Goal: Transaction & Acquisition: Purchase product/service

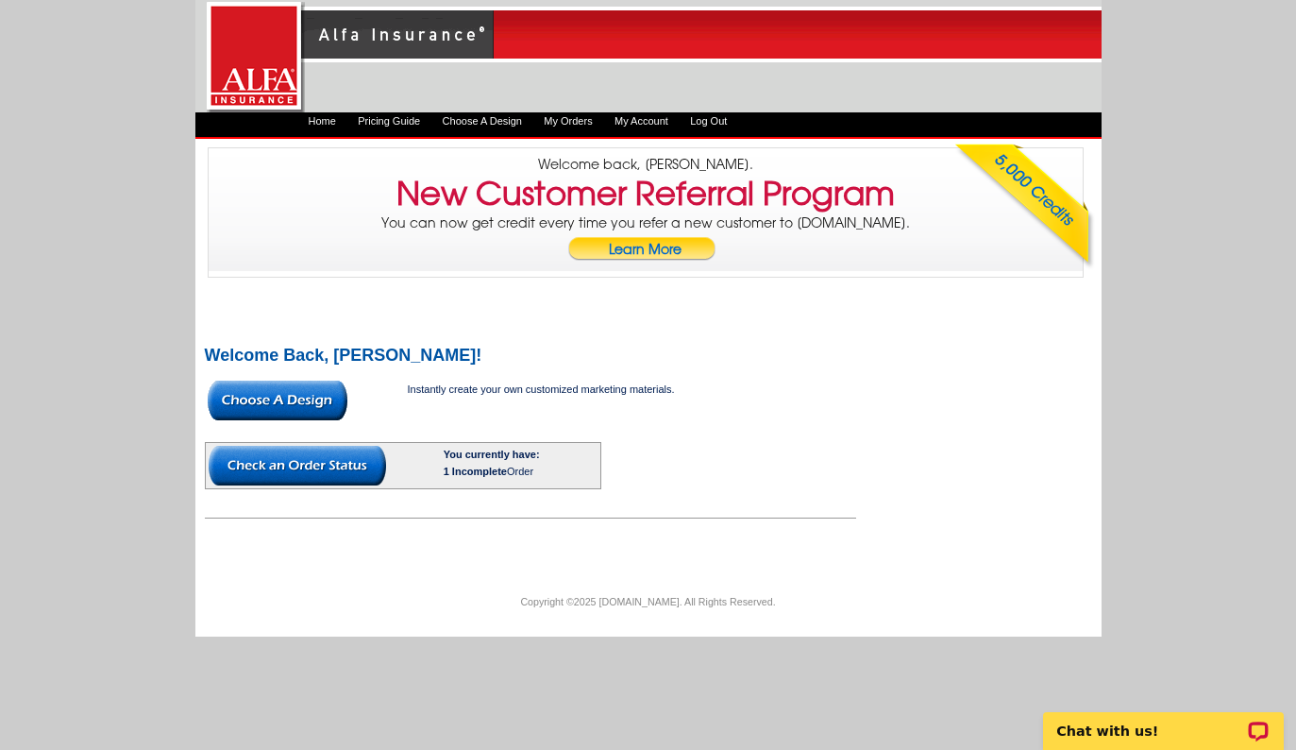
click at [307, 464] on img at bounding box center [297, 466] width 177 height 40
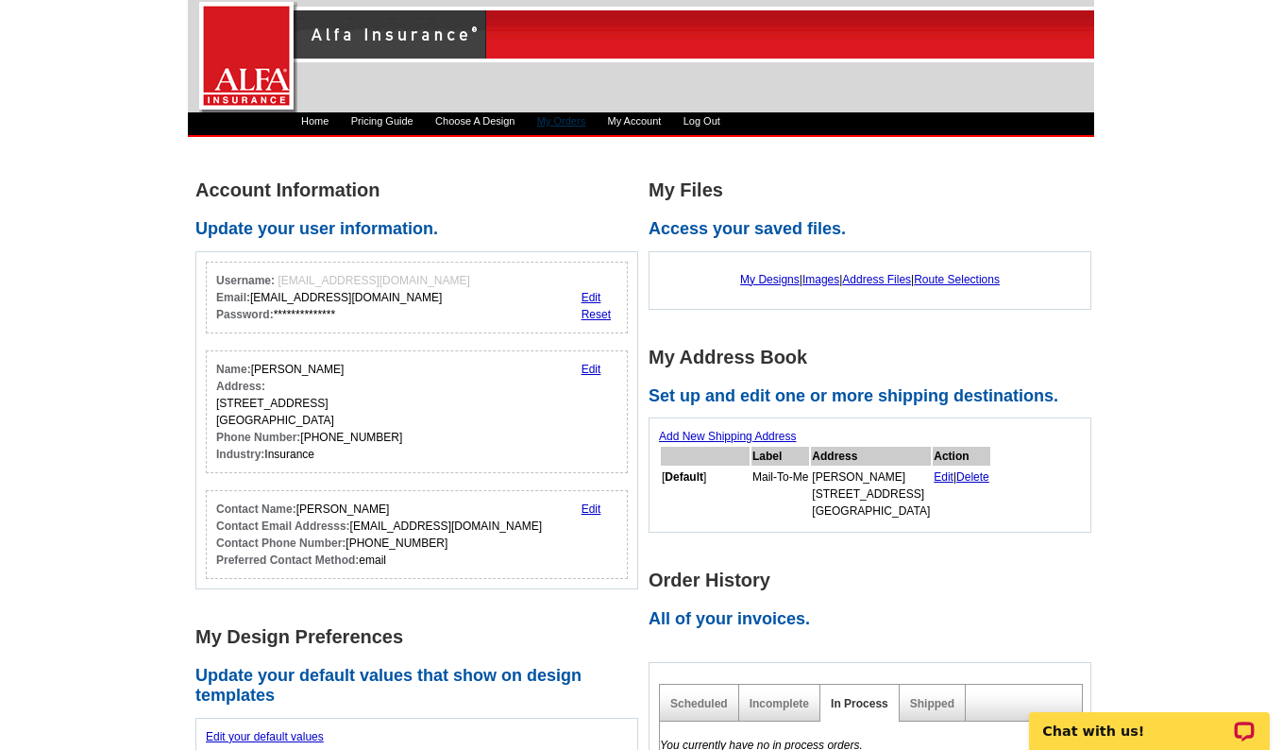
click at [579, 119] on link "My Orders" at bounding box center [561, 120] width 48 height 11
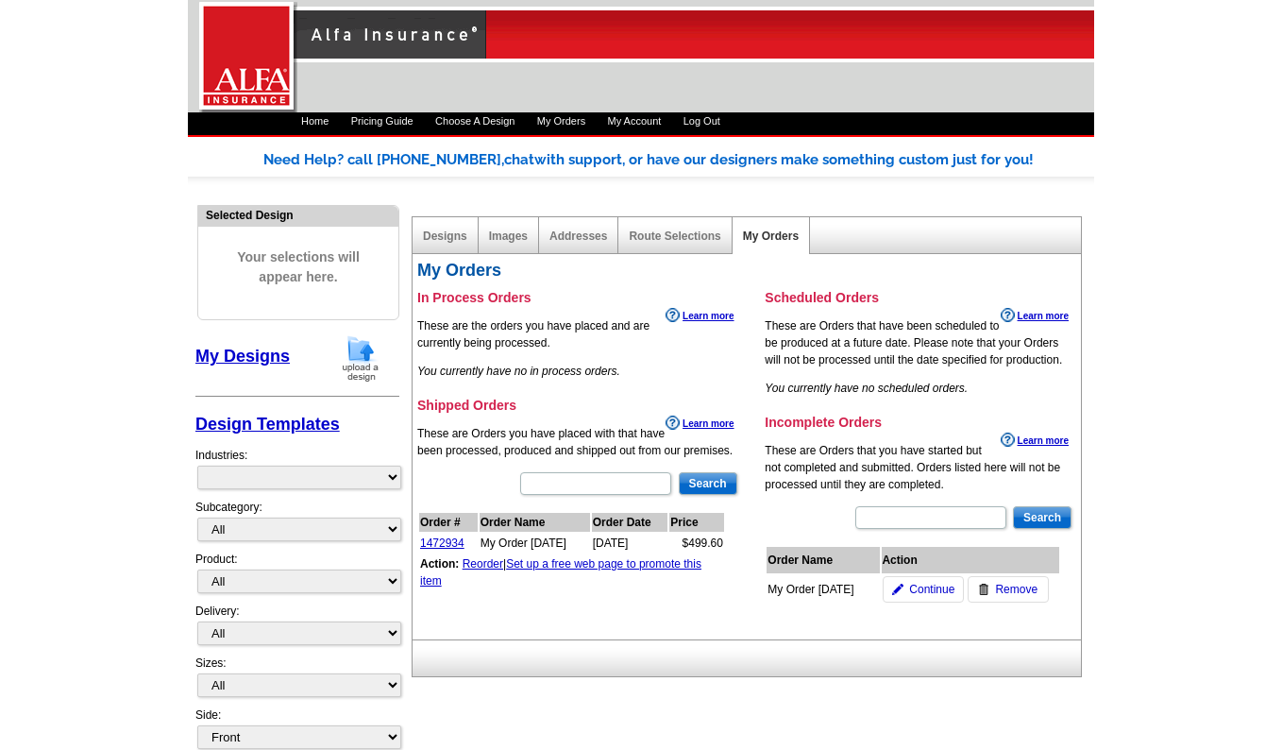
select select "1325"
drag, startPoint x: 1002, startPoint y: 588, endPoint x: 741, endPoint y: 57, distance: 591.9
click at [1002, 588] on span "Remove" at bounding box center [1016, 589] width 42 height 17
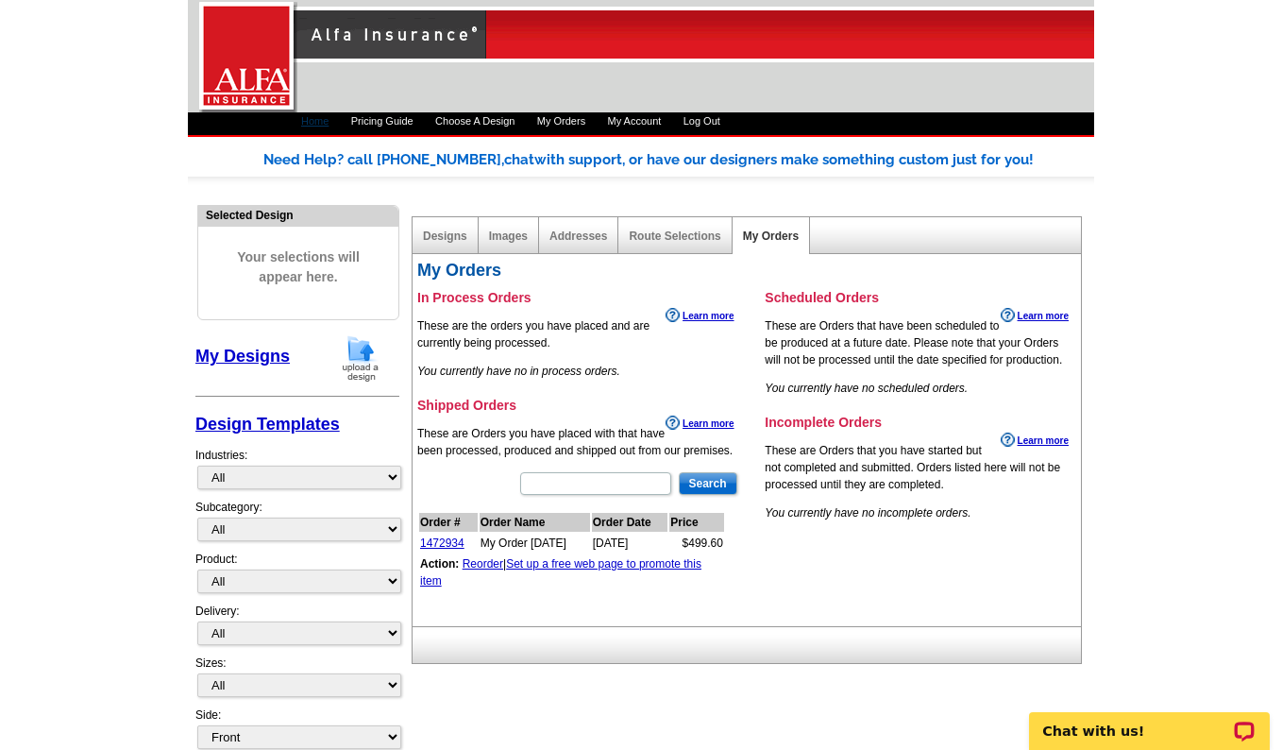
click at [323, 119] on link "Home" at bounding box center [314, 120] width 27 height 11
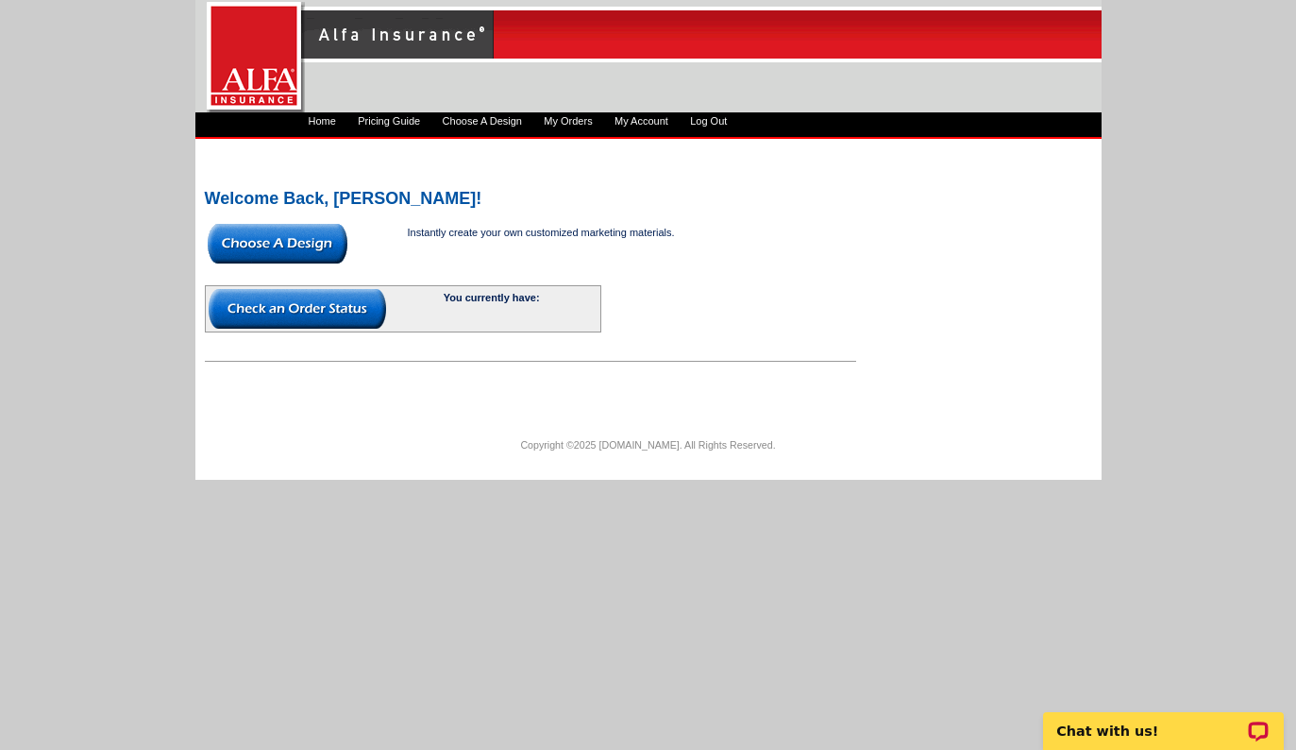
click at [324, 240] on img at bounding box center [278, 244] width 140 height 40
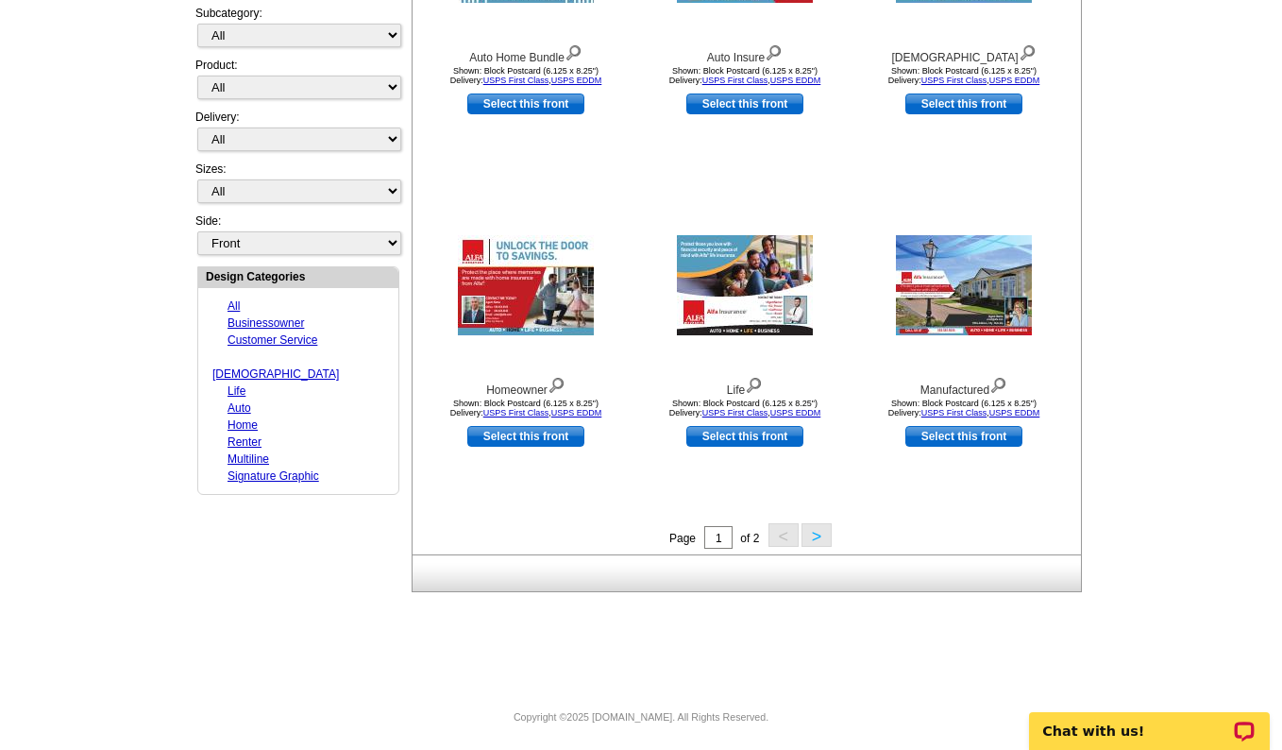
scroll to position [498, 0]
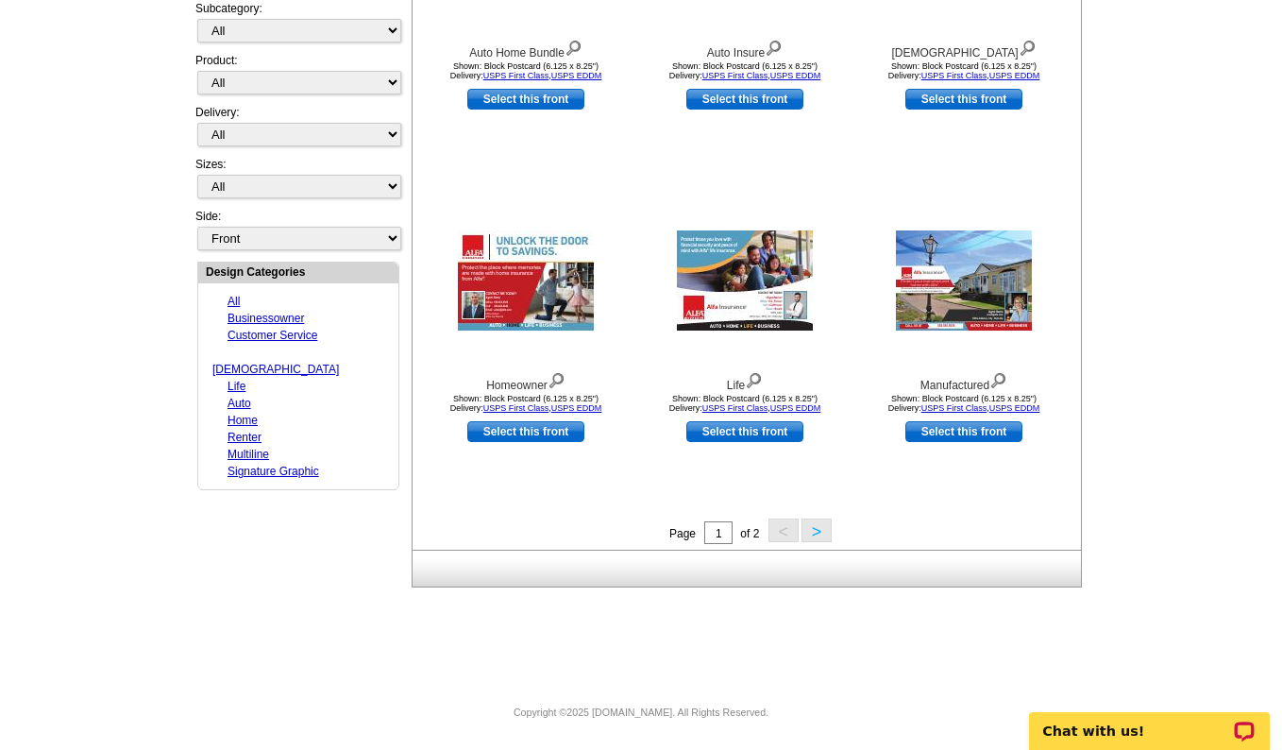
click at [812, 531] on button ">" at bounding box center [816, 530] width 30 height 24
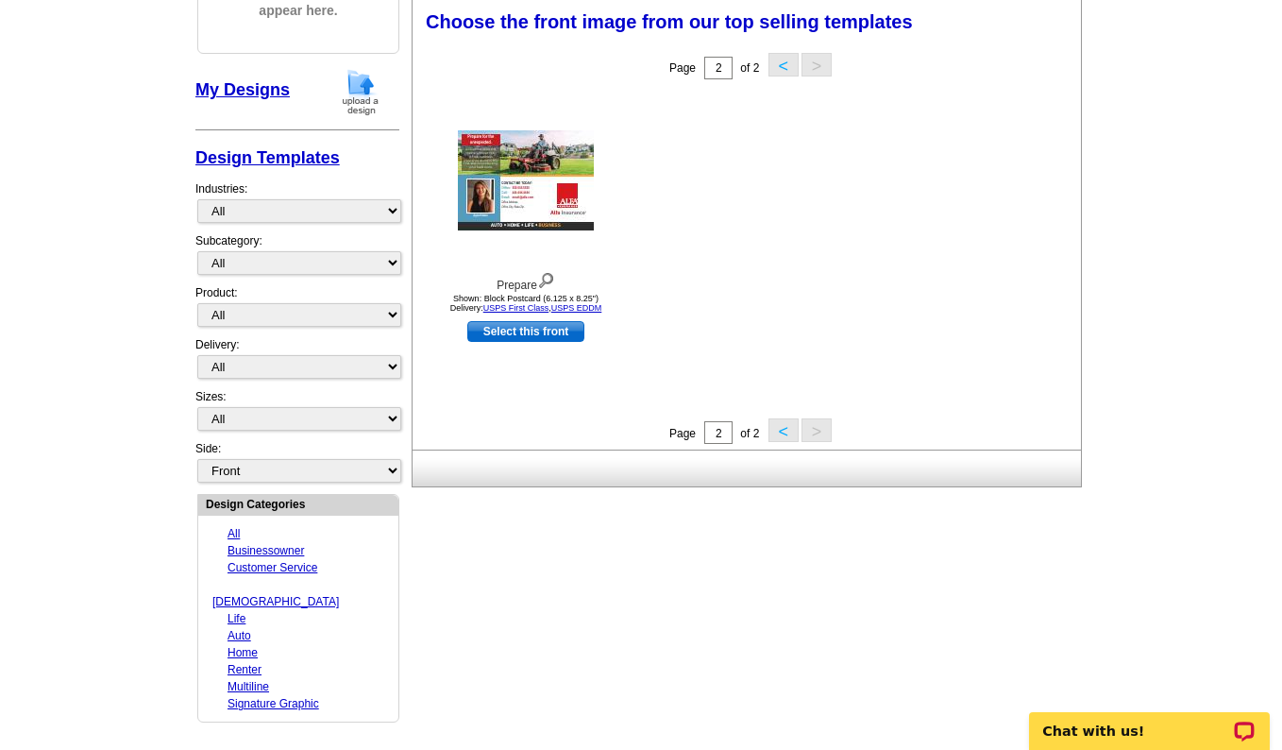
scroll to position [265, 0]
click at [362, 211] on select "All Businessowner Customer Service Church Life Auto Home Renter Multiline Signa…" at bounding box center [299, 212] width 204 height 24
select select "1246"
click at [197, 200] on select "All Businessowner Customer Service Church Life Auto Home Renter Multiline Signa…" at bounding box center [299, 212] width 204 height 24
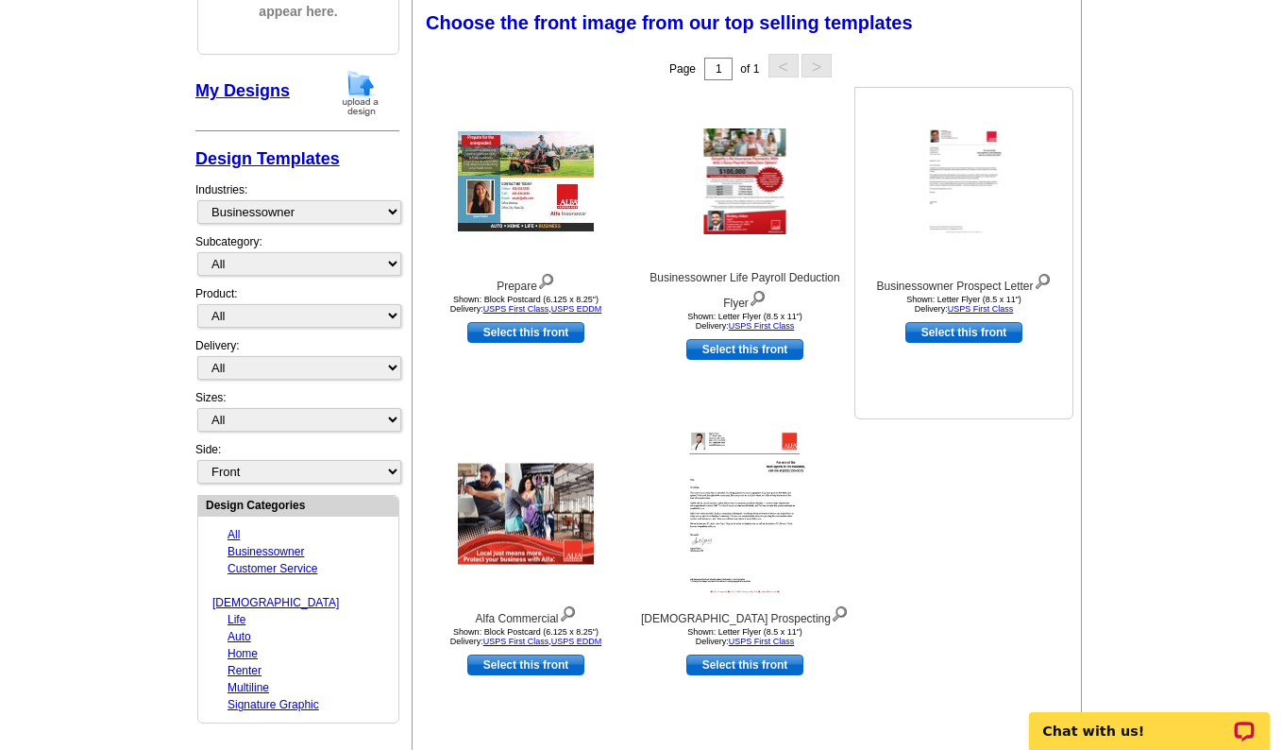
click at [970, 154] on img at bounding box center [964, 181] width 82 height 106
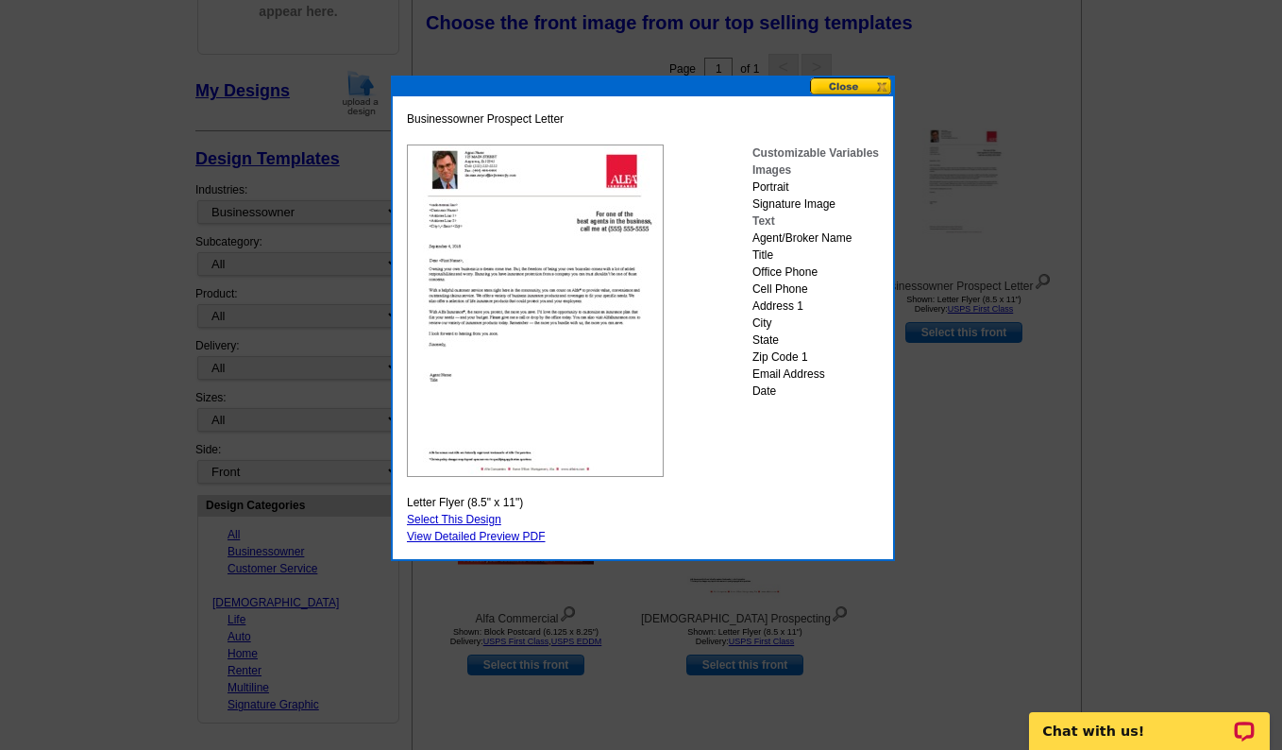
click at [479, 515] on link "Select This Design" at bounding box center [454, 519] width 94 height 13
select select "6"
select select "back"
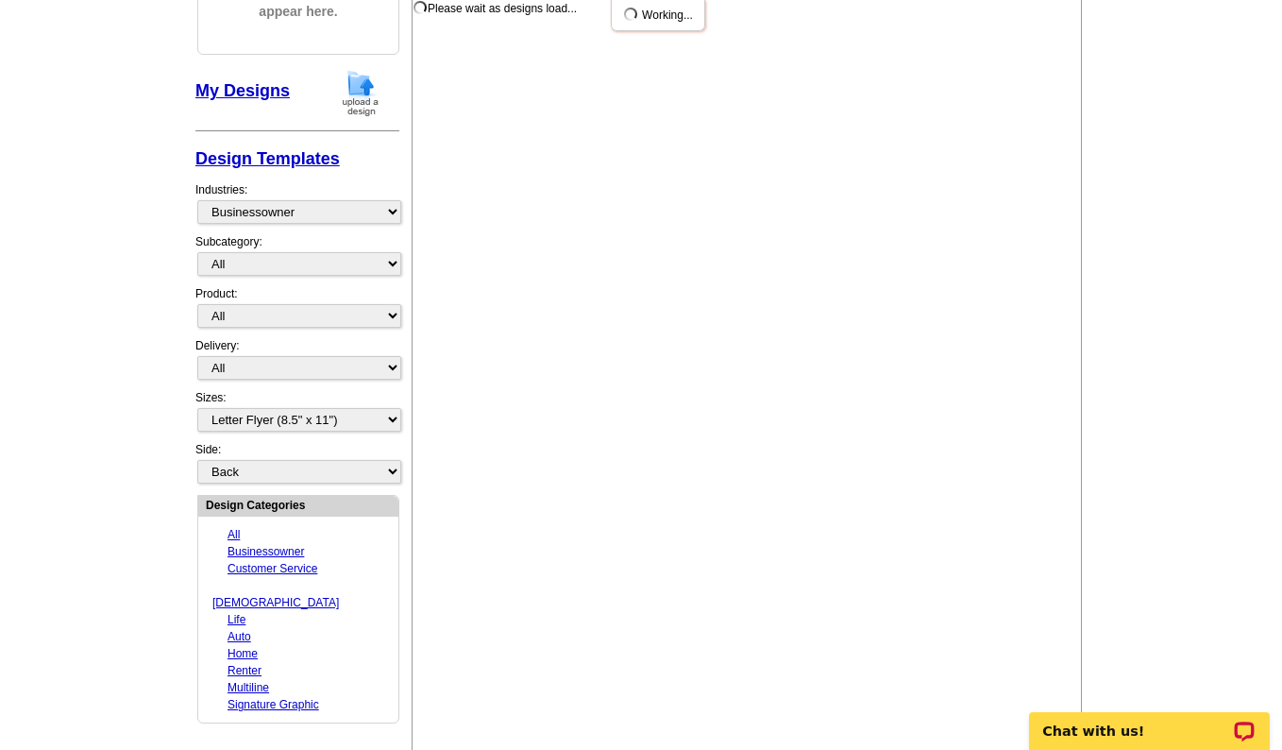
scroll to position [0, 0]
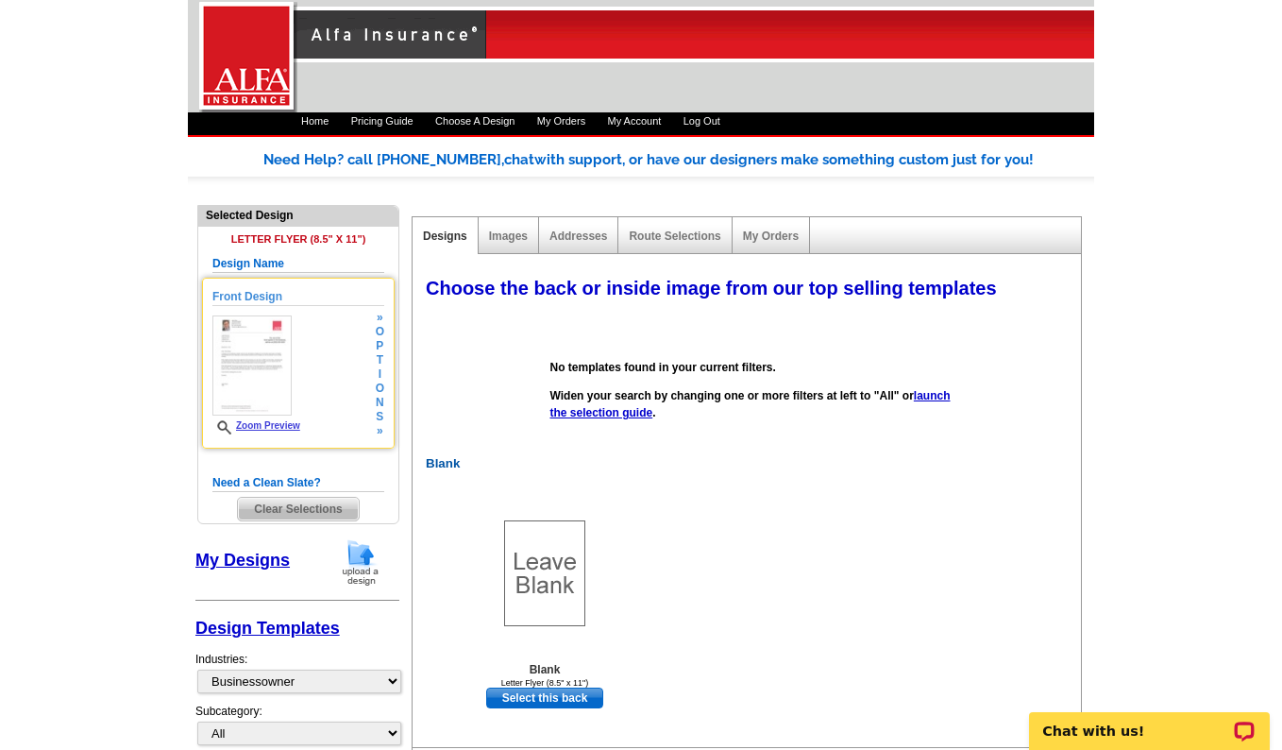
click at [379, 334] on span "o" at bounding box center [380, 332] width 8 height 14
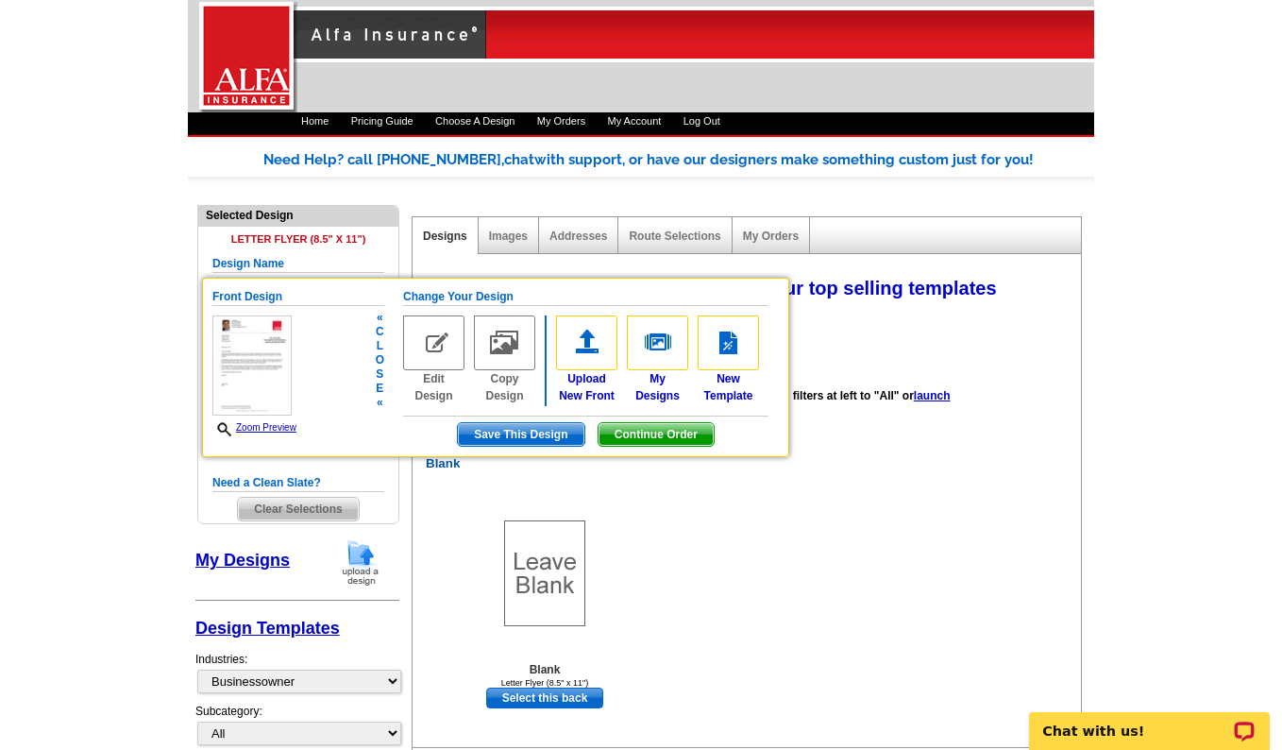
click at [275, 347] on img at bounding box center [251, 365] width 79 height 100
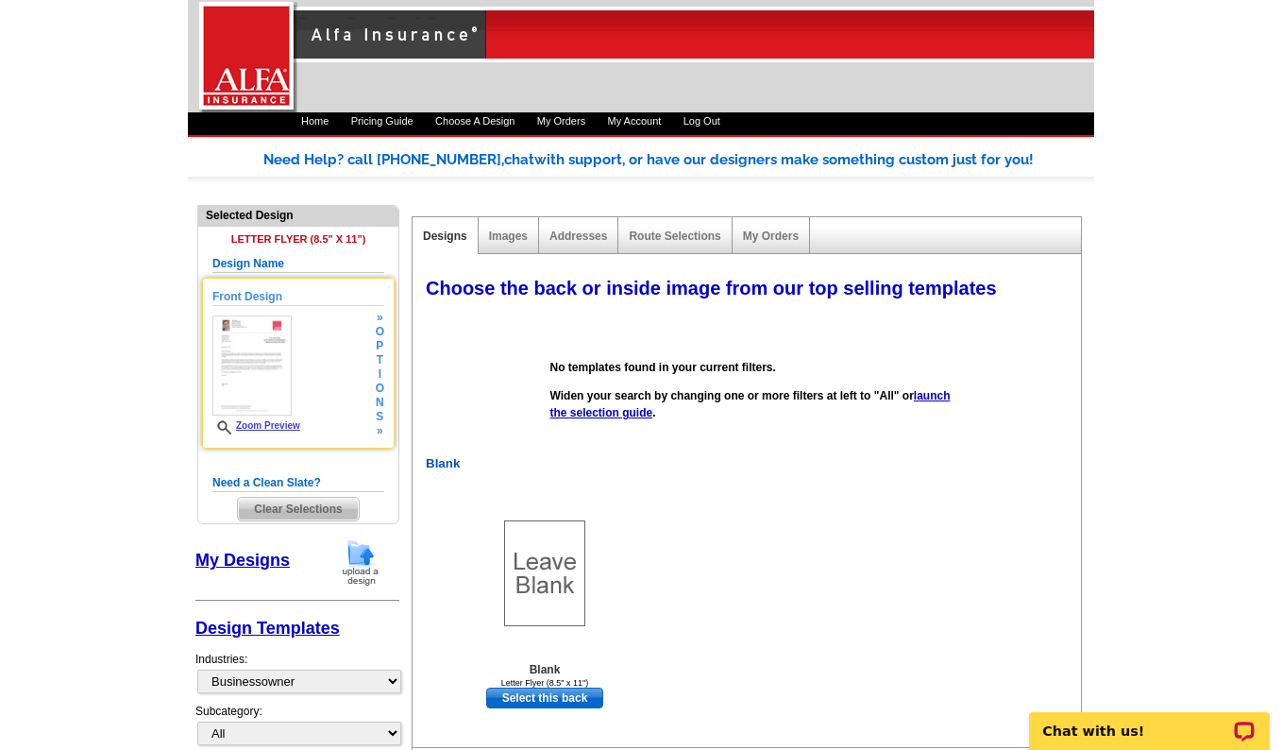
click at [271, 419] on div "Zoom Preview" at bounding box center [256, 374] width 88 height 119
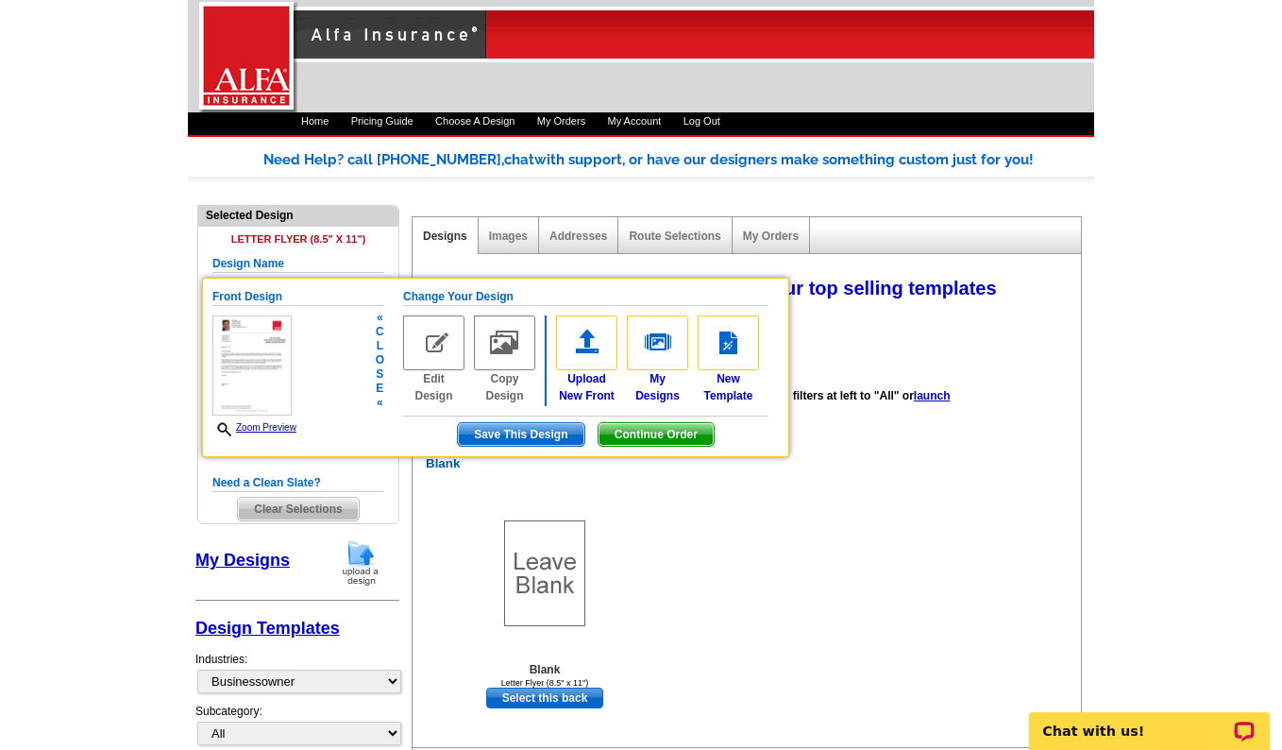
click at [270, 426] on link "Zoom Preview" at bounding box center [254, 427] width 84 height 10
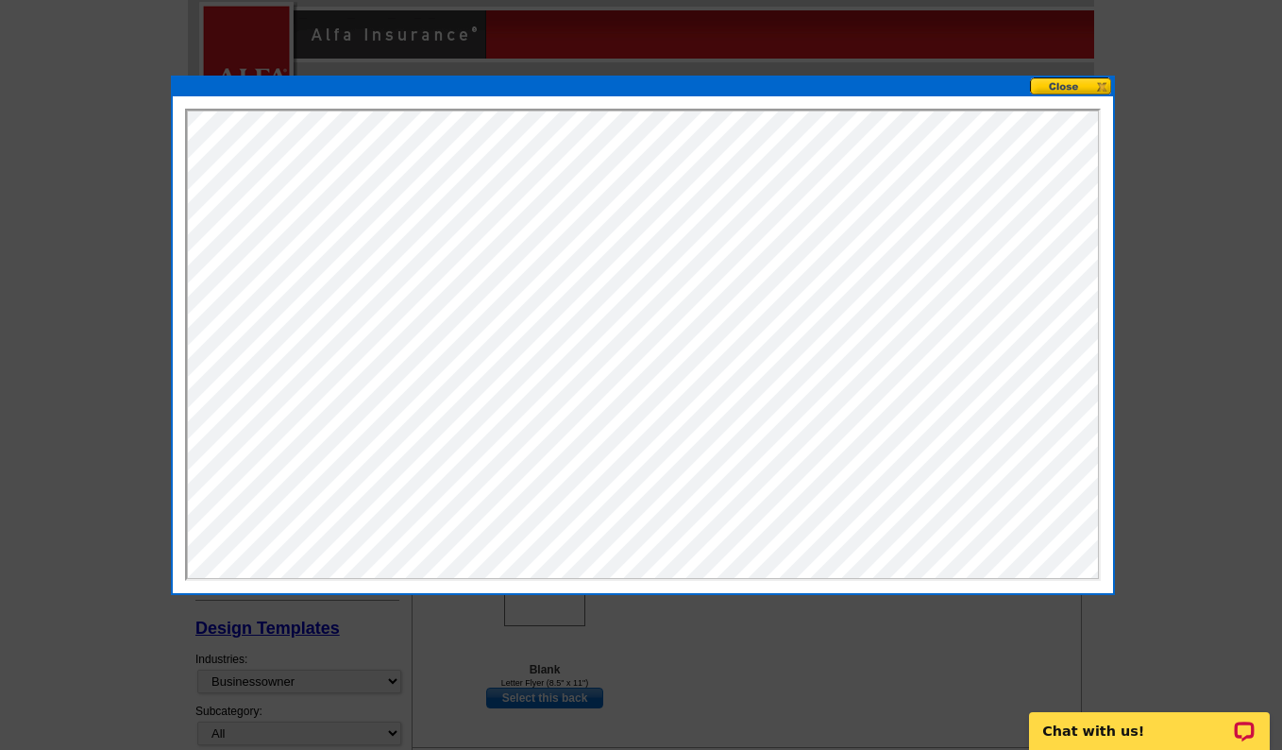
click at [1086, 88] on button at bounding box center [1071, 86] width 83 height 18
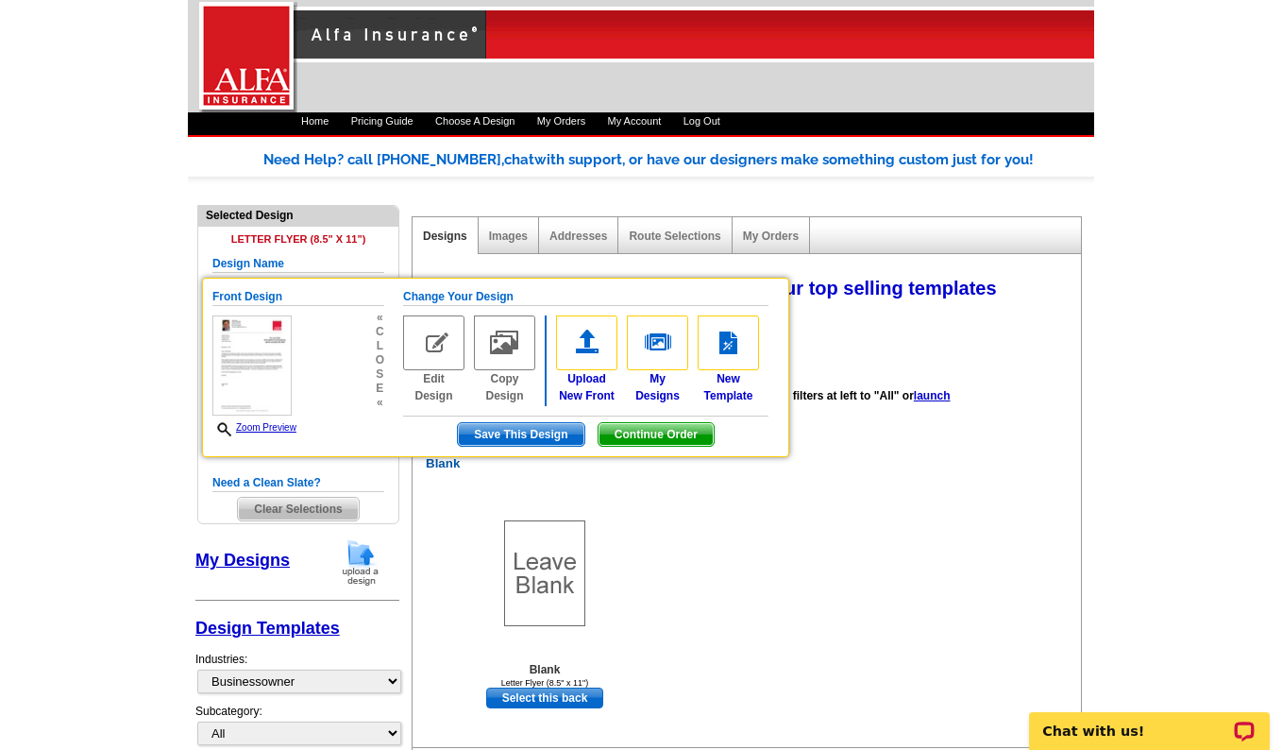
click at [383, 351] on span "l" at bounding box center [380, 346] width 8 height 14
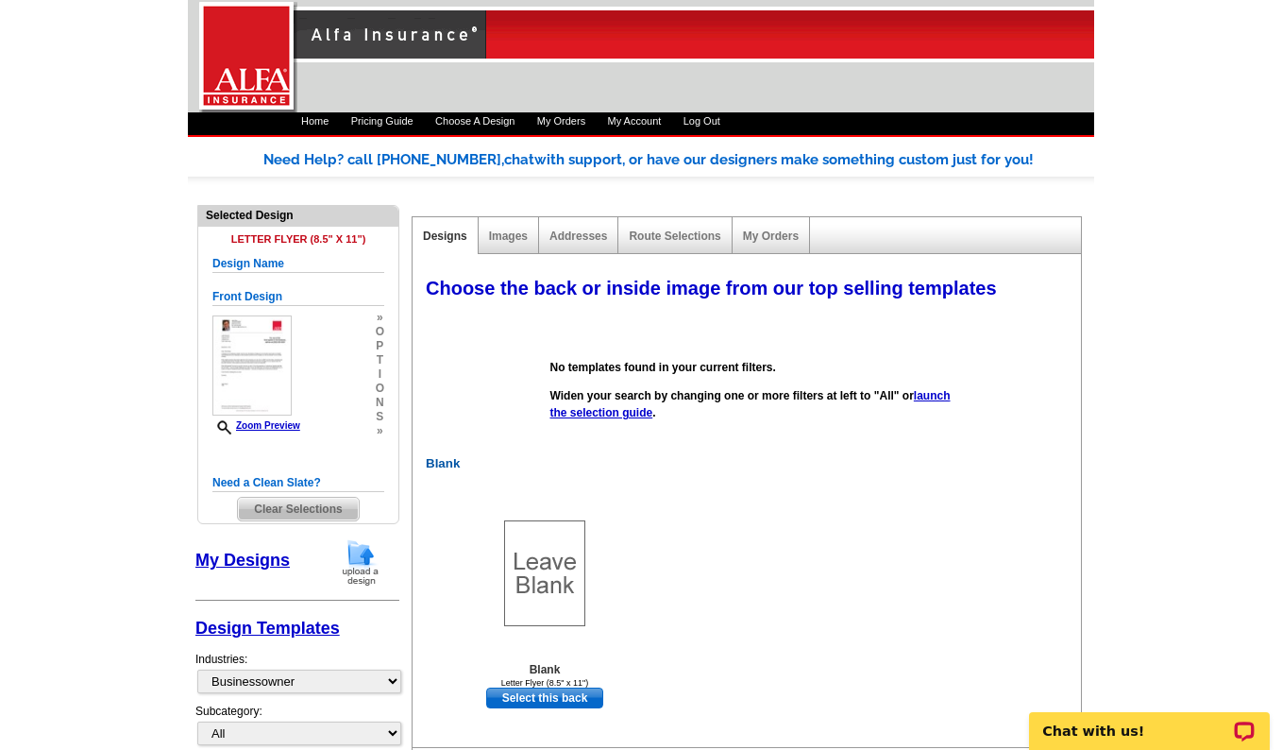
click at [473, 383] on div "No templates found in your current filters. Widen your search by changing one o…" at bounding box center [750, 390] width 668 height 132
click at [704, 485] on div "Blank Blank Letter Flyer (8.5" x 11") Select this back" at bounding box center [750, 599] width 668 height 287
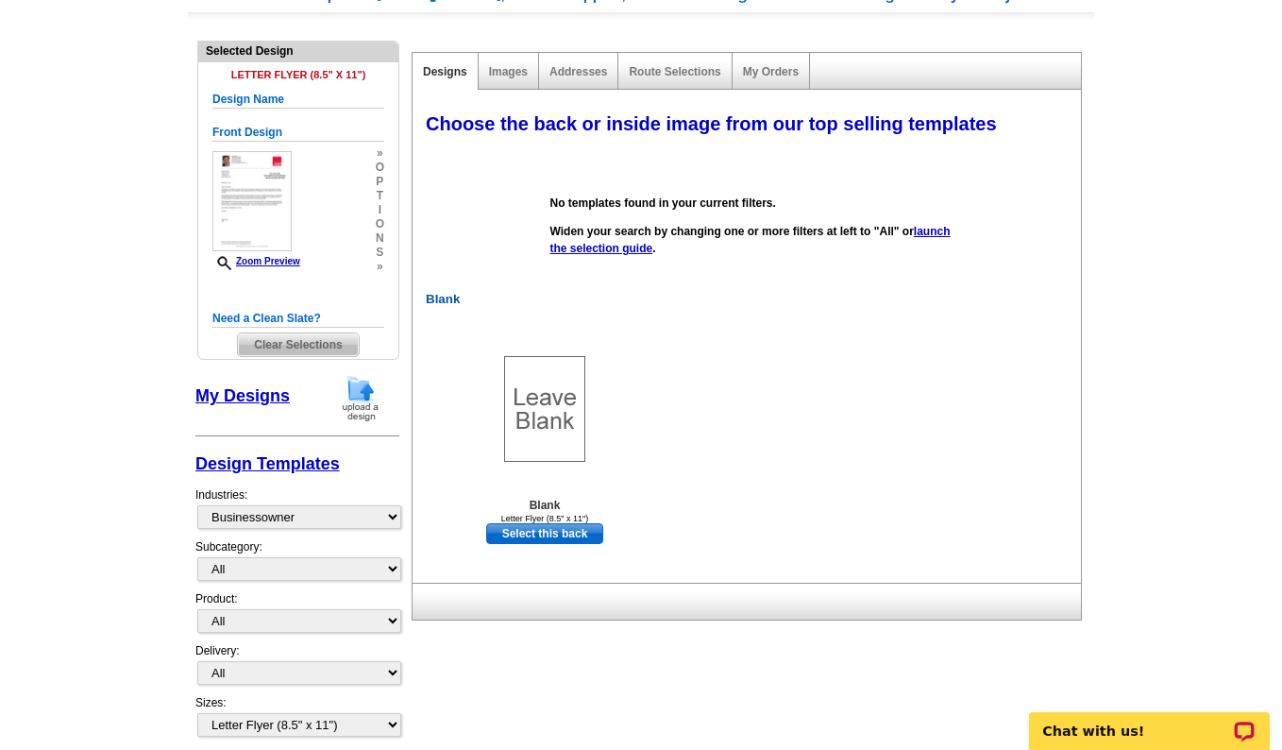
scroll to position [189, 0]
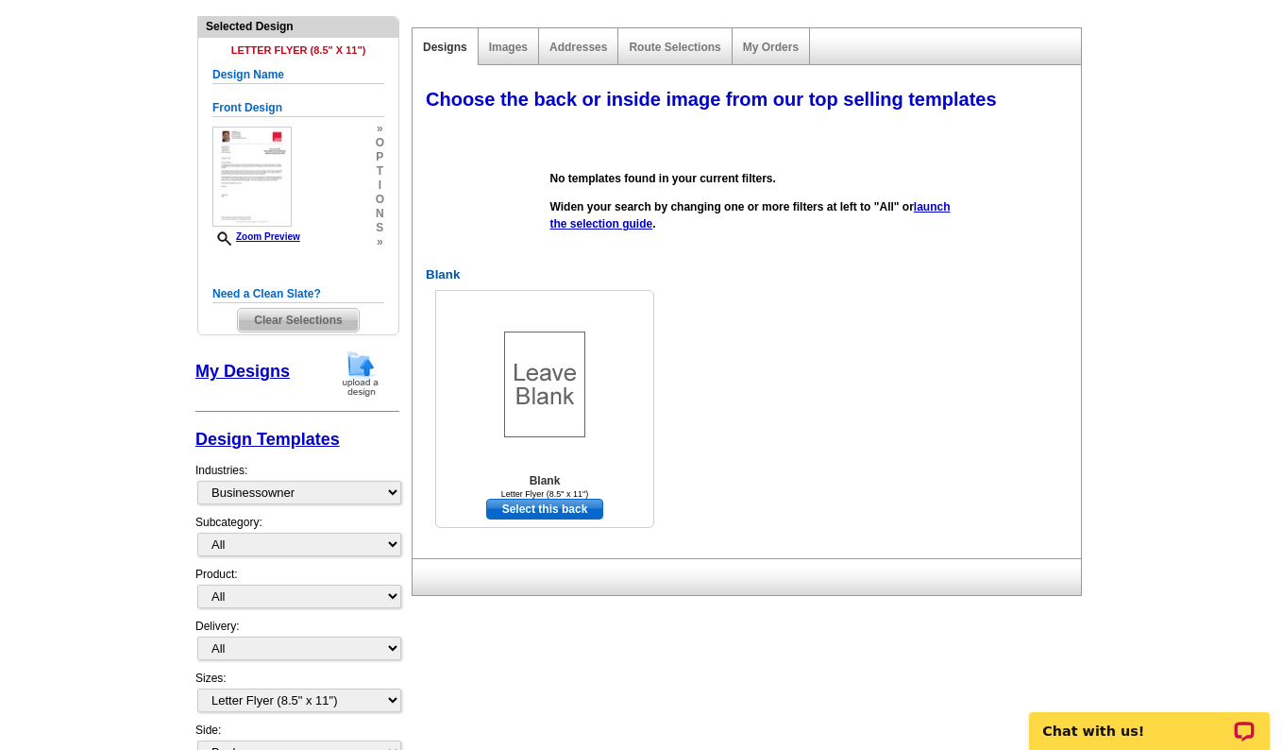
click at [550, 506] on link "Select this back" at bounding box center [544, 508] width 117 height 21
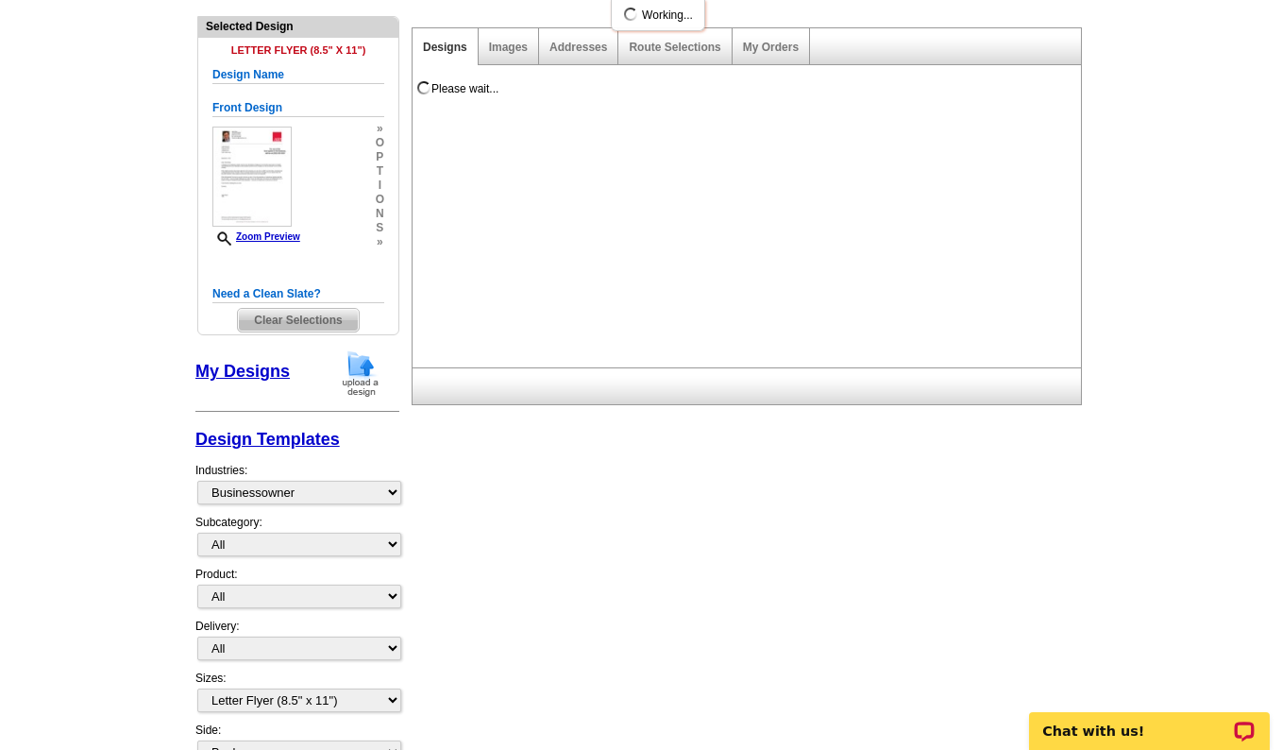
scroll to position [0, 0]
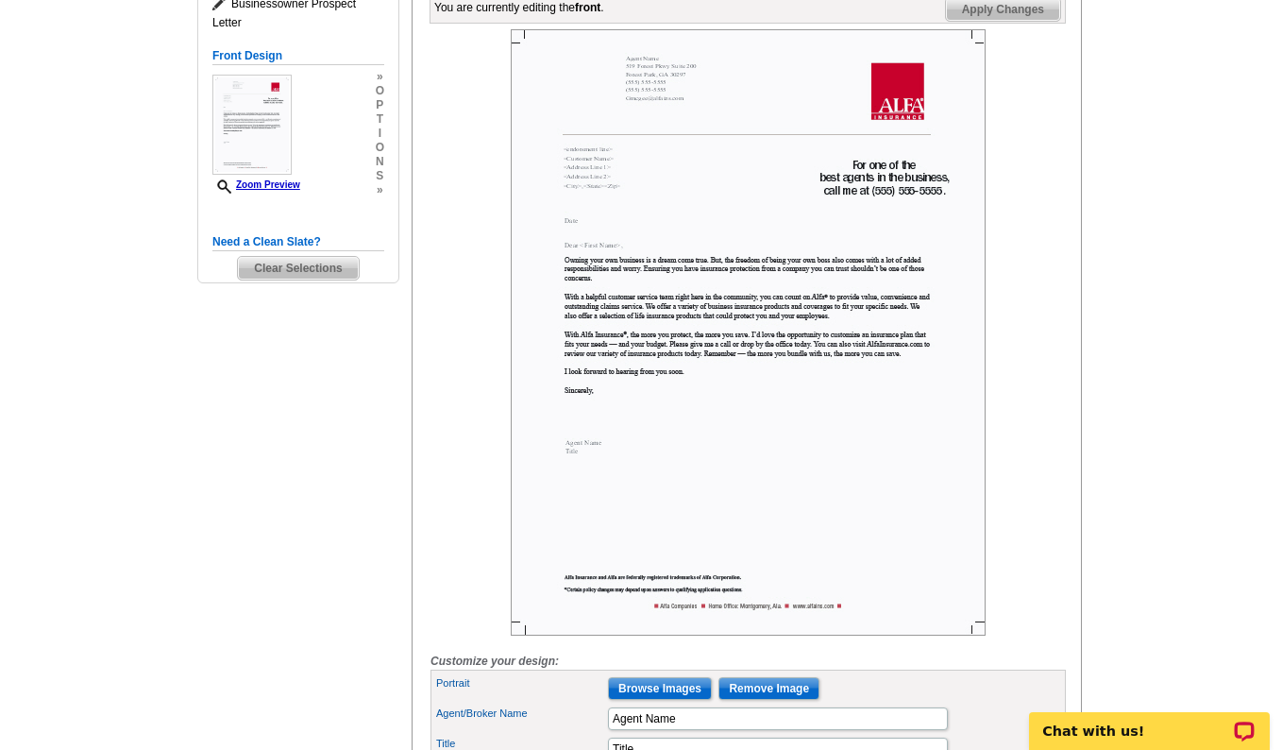
scroll to position [189, 0]
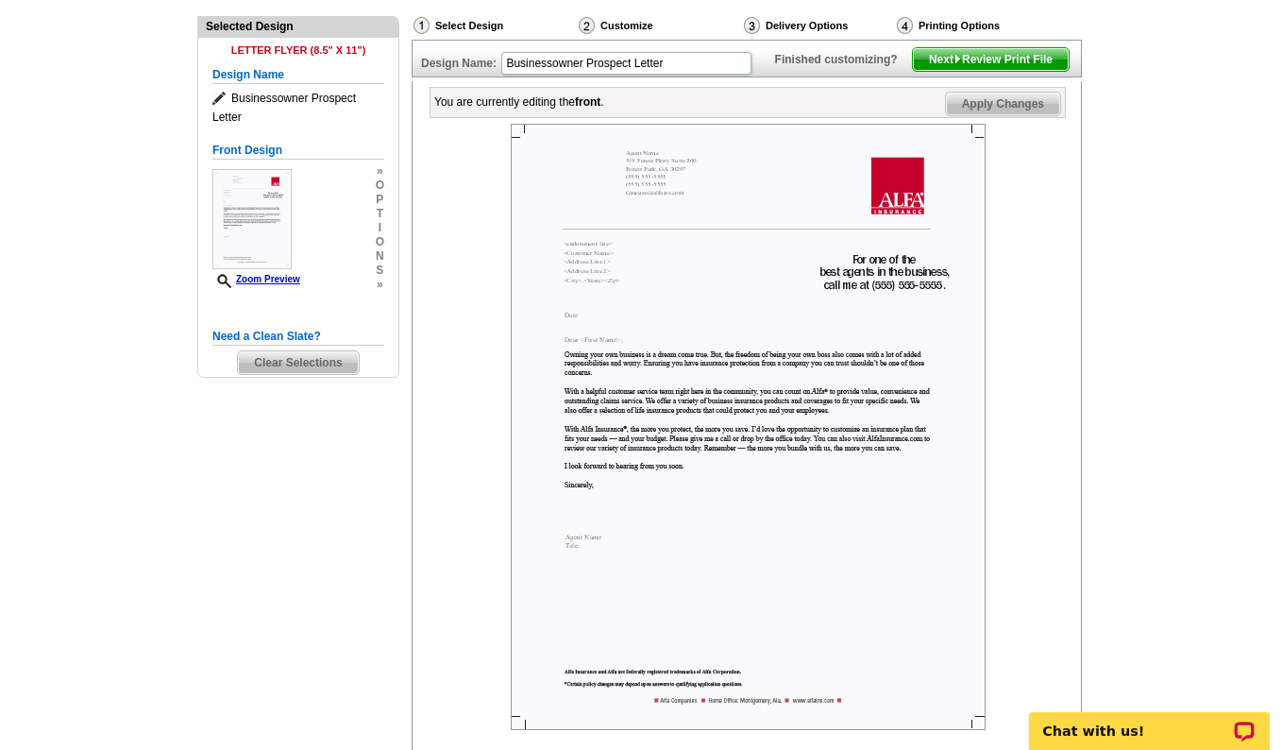
click at [1020, 71] on span "Next Review Print File" at bounding box center [991, 59] width 156 height 23
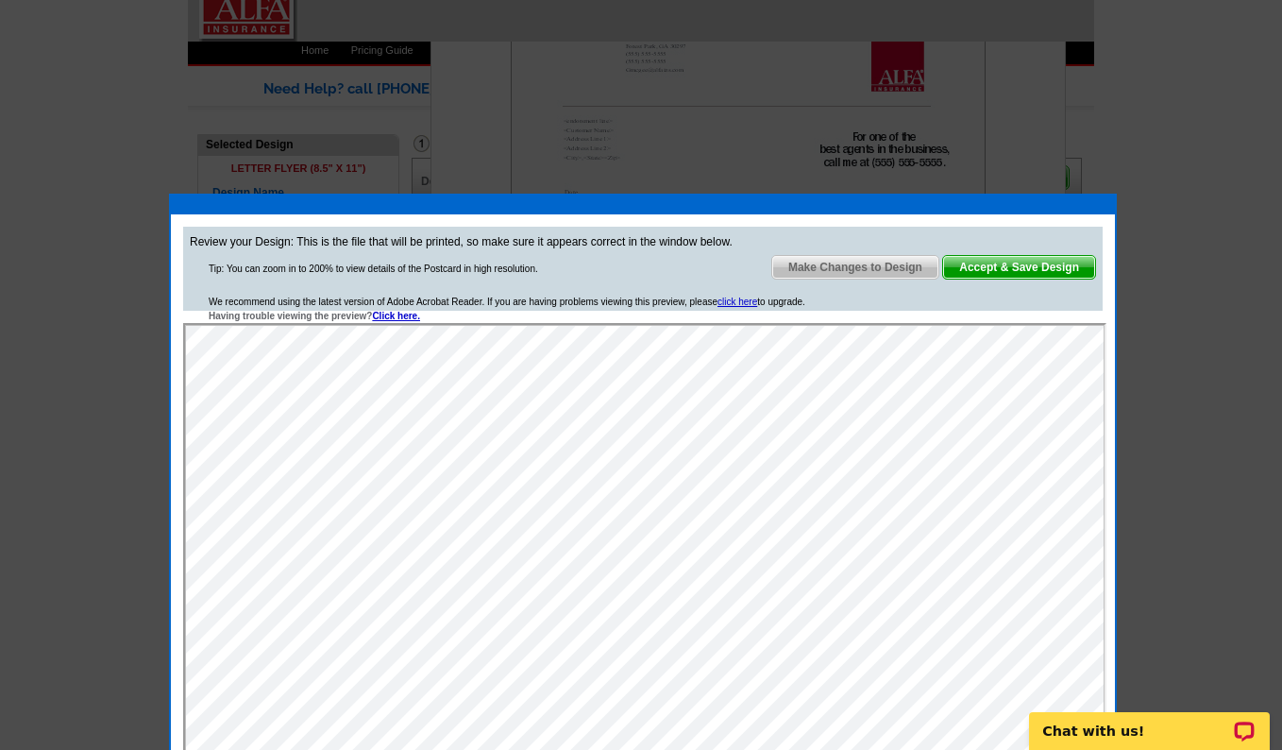
scroll to position [0, 0]
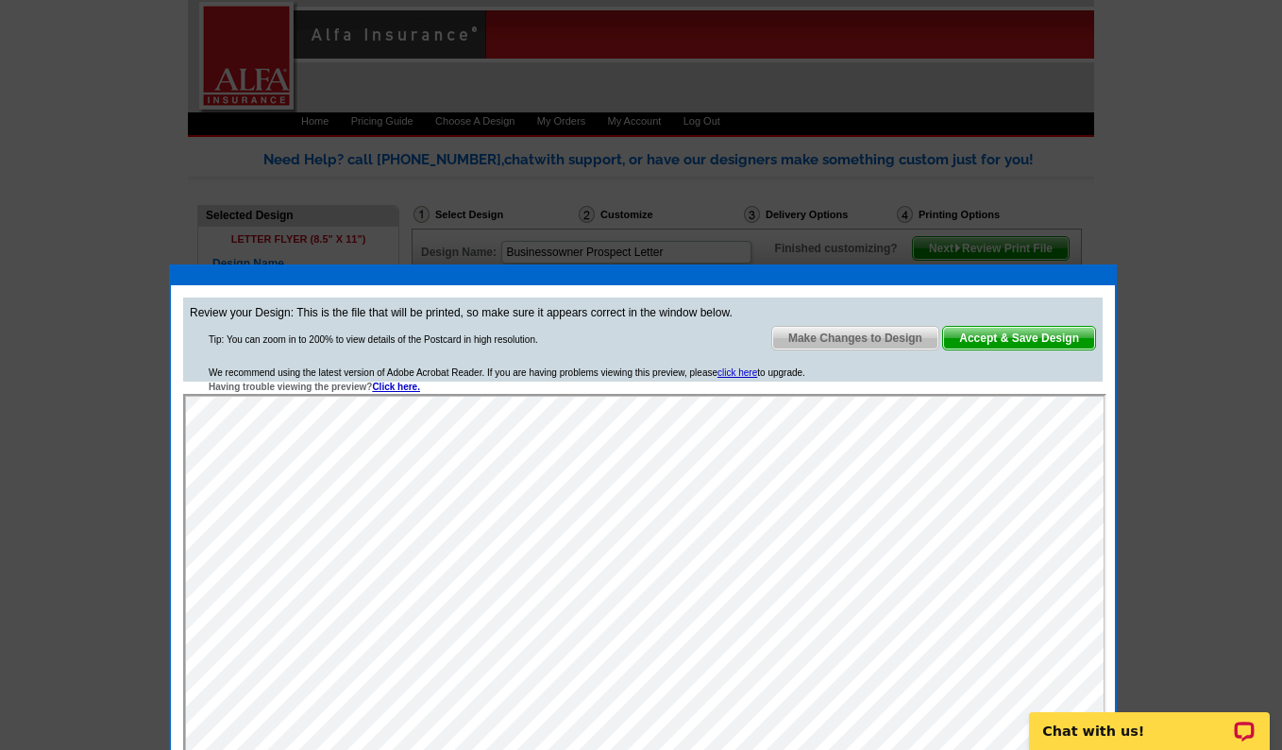
click at [864, 333] on span "Make Changes to Design" at bounding box center [855, 338] width 166 height 23
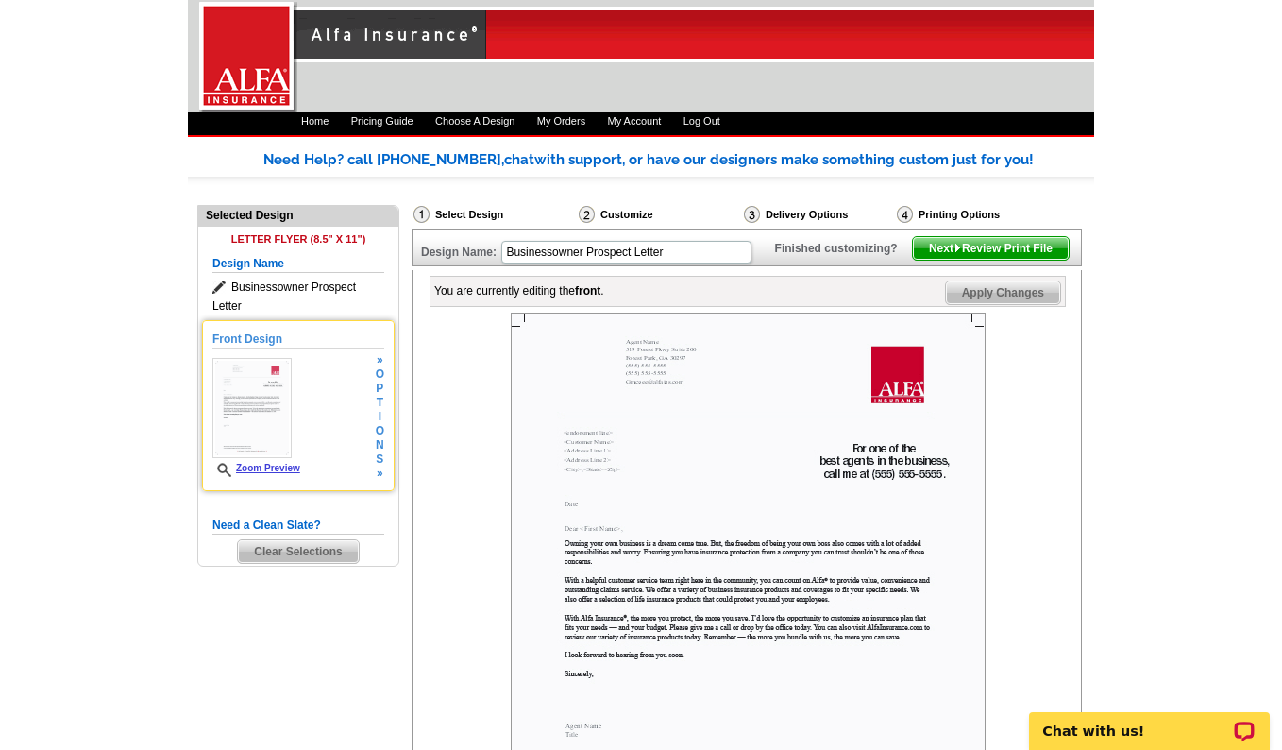
click at [379, 418] on span "i" at bounding box center [380, 417] width 8 height 14
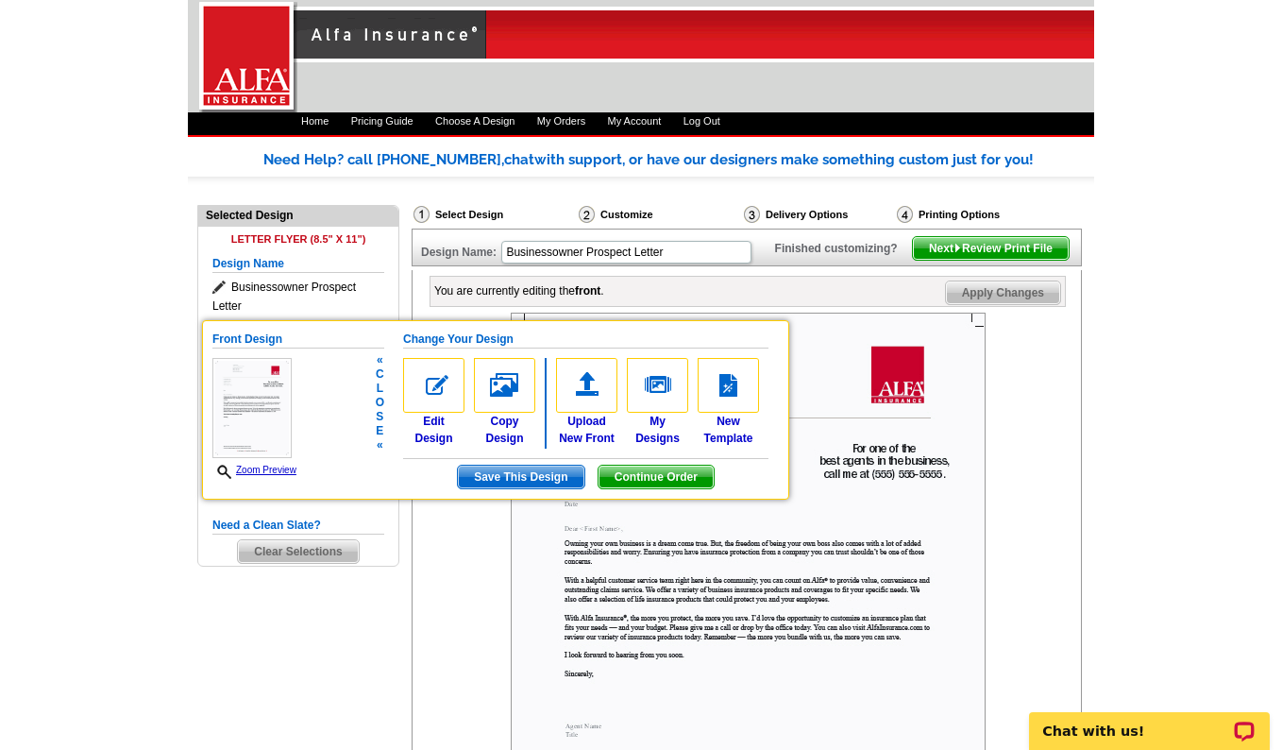
click at [509, 476] on span "Save This Design" at bounding box center [521, 476] width 126 height 23
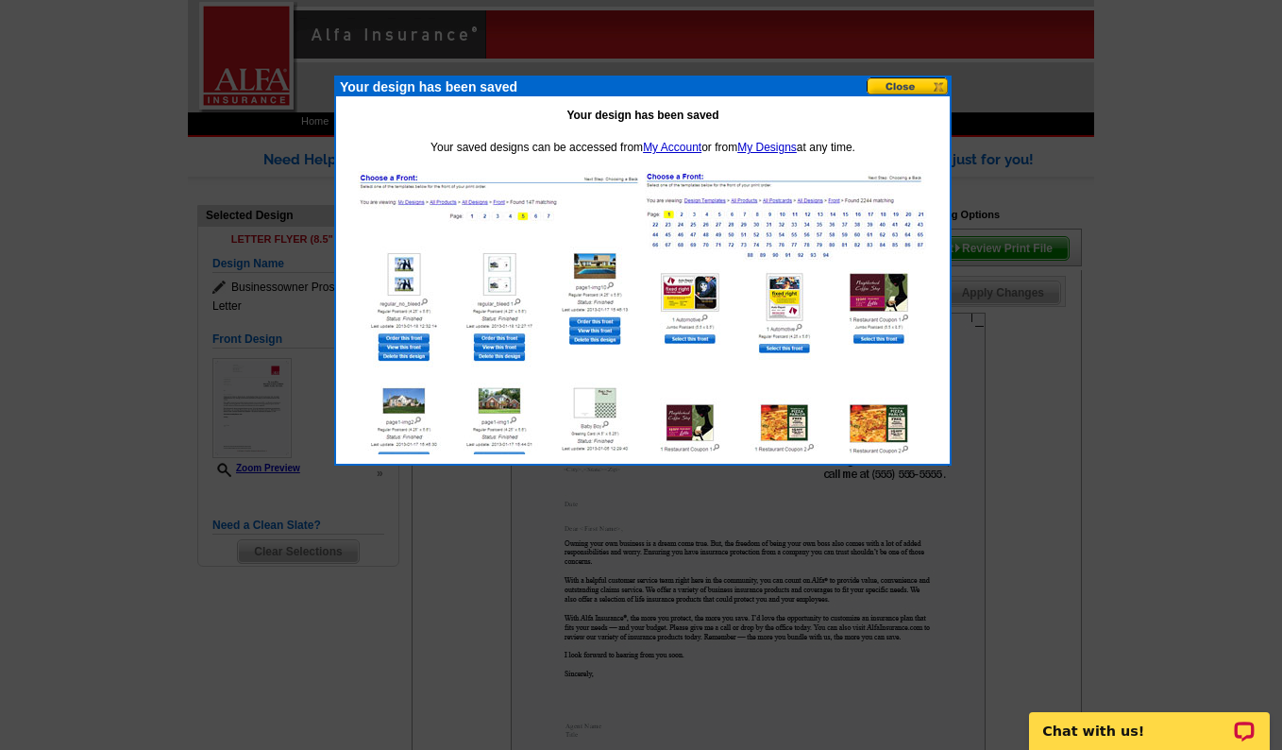
click at [918, 89] on button at bounding box center [908, 86] width 83 height 18
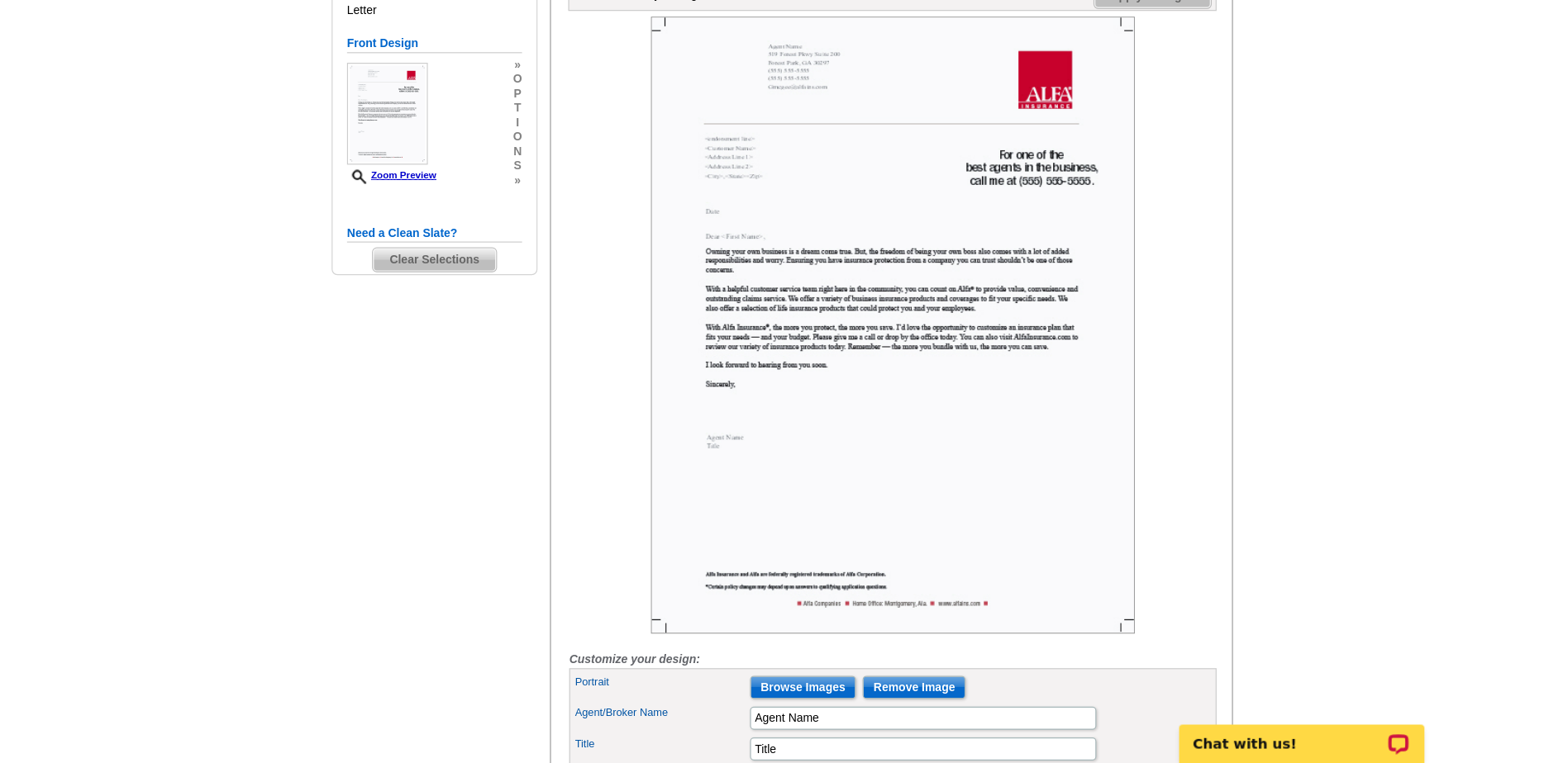
scroll to position [258, 0]
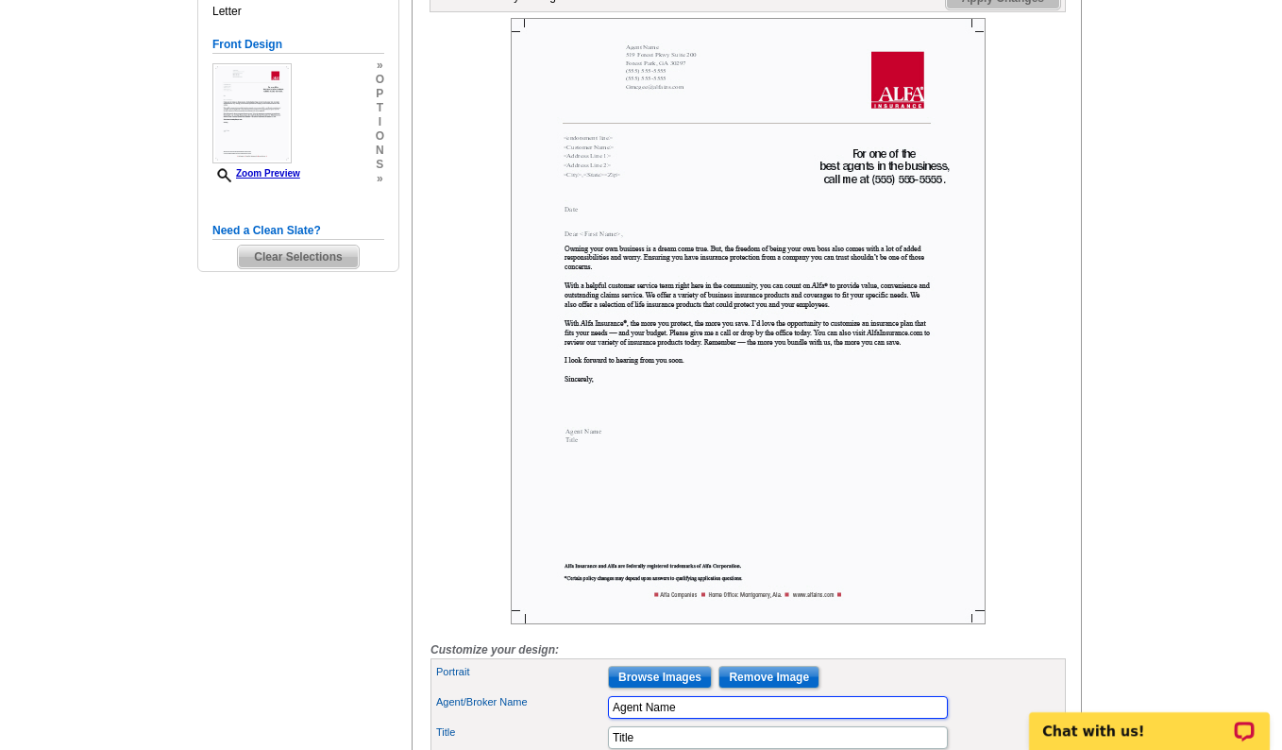
click at [748, 718] on input "Agent Name" at bounding box center [778, 707] width 340 height 23
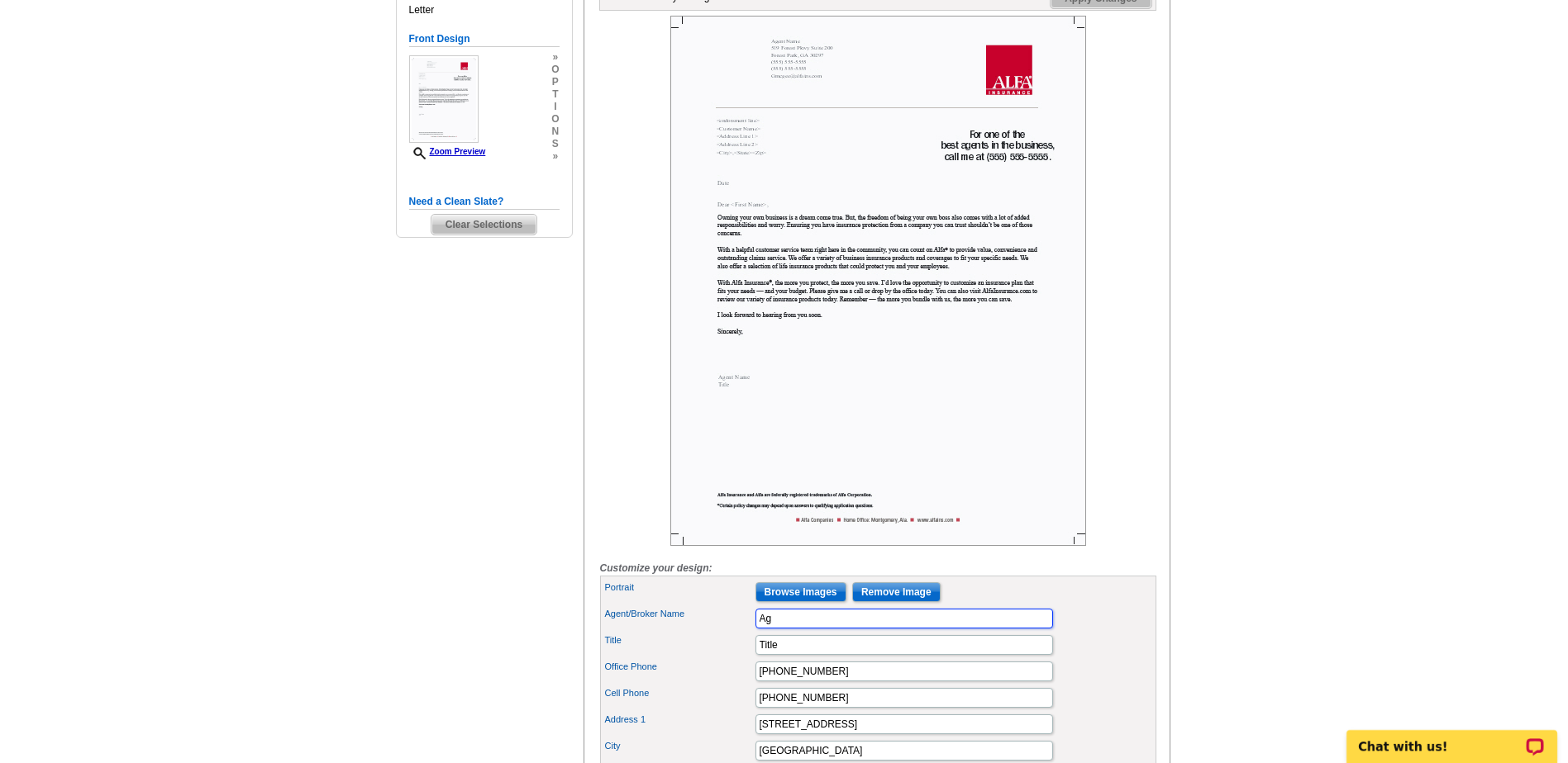
type input "A"
type input "[PERSON_NAME]"
drag, startPoint x: 781, startPoint y: 662, endPoint x: 749, endPoint y: 675, distance: 34.5
click at [749, 655] on div "Title Title" at bounding box center [878, 645] width 550 height 26
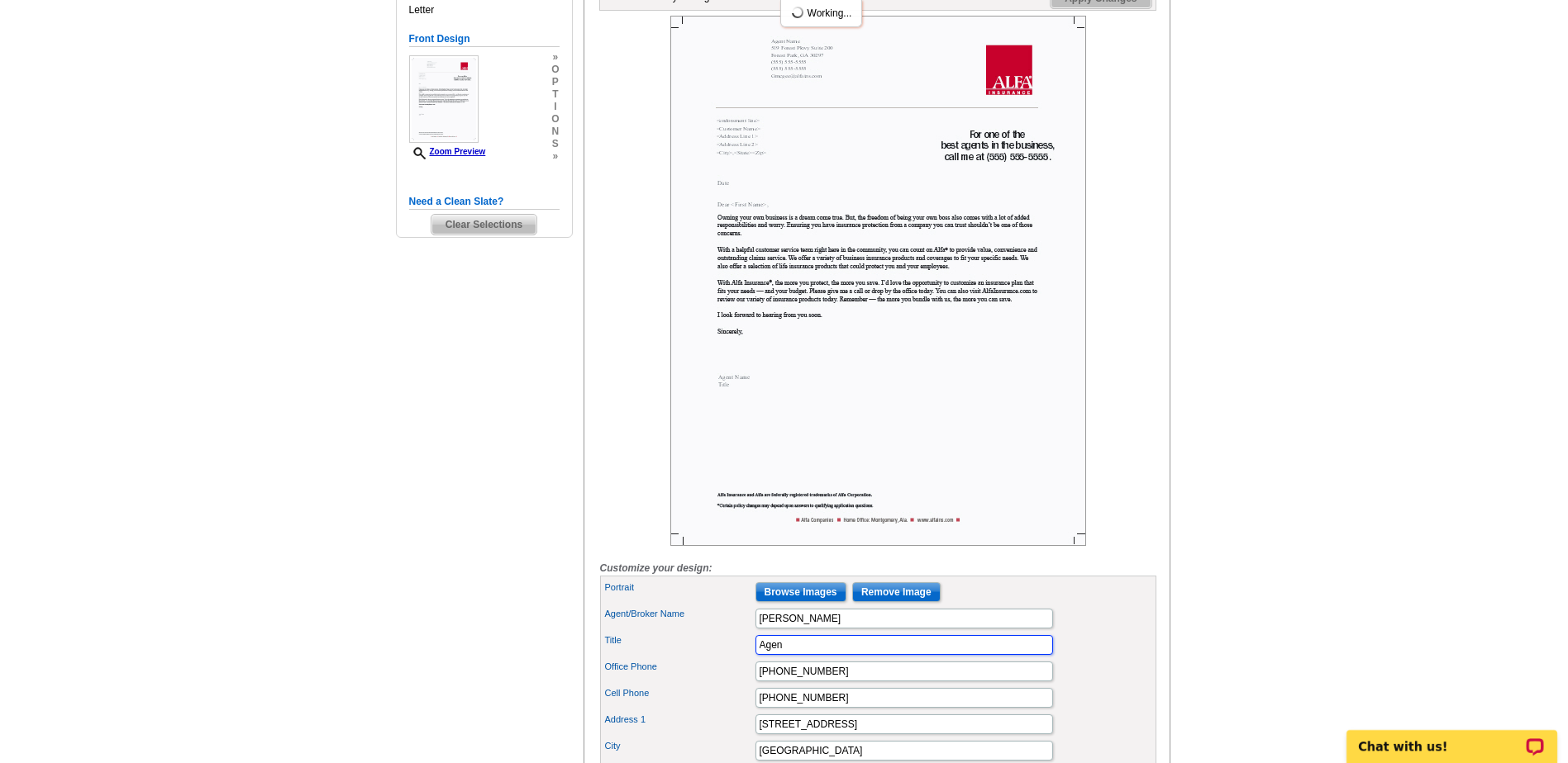
type input "Agen"
drag, startPoint x: 819, startPoint y: 702, endPoint x: 704, endPoint y: 695, distance: 115.2
click at [708, 655] on div "Office Phone (555) 555-5555" at bounding box center [878, 671] width 550 height 26
type input "470-924-2460"
drag, startPoint x: 849, startPoint y: 724, endPoint x: 714, endPoint y: 718, distance: 135.1
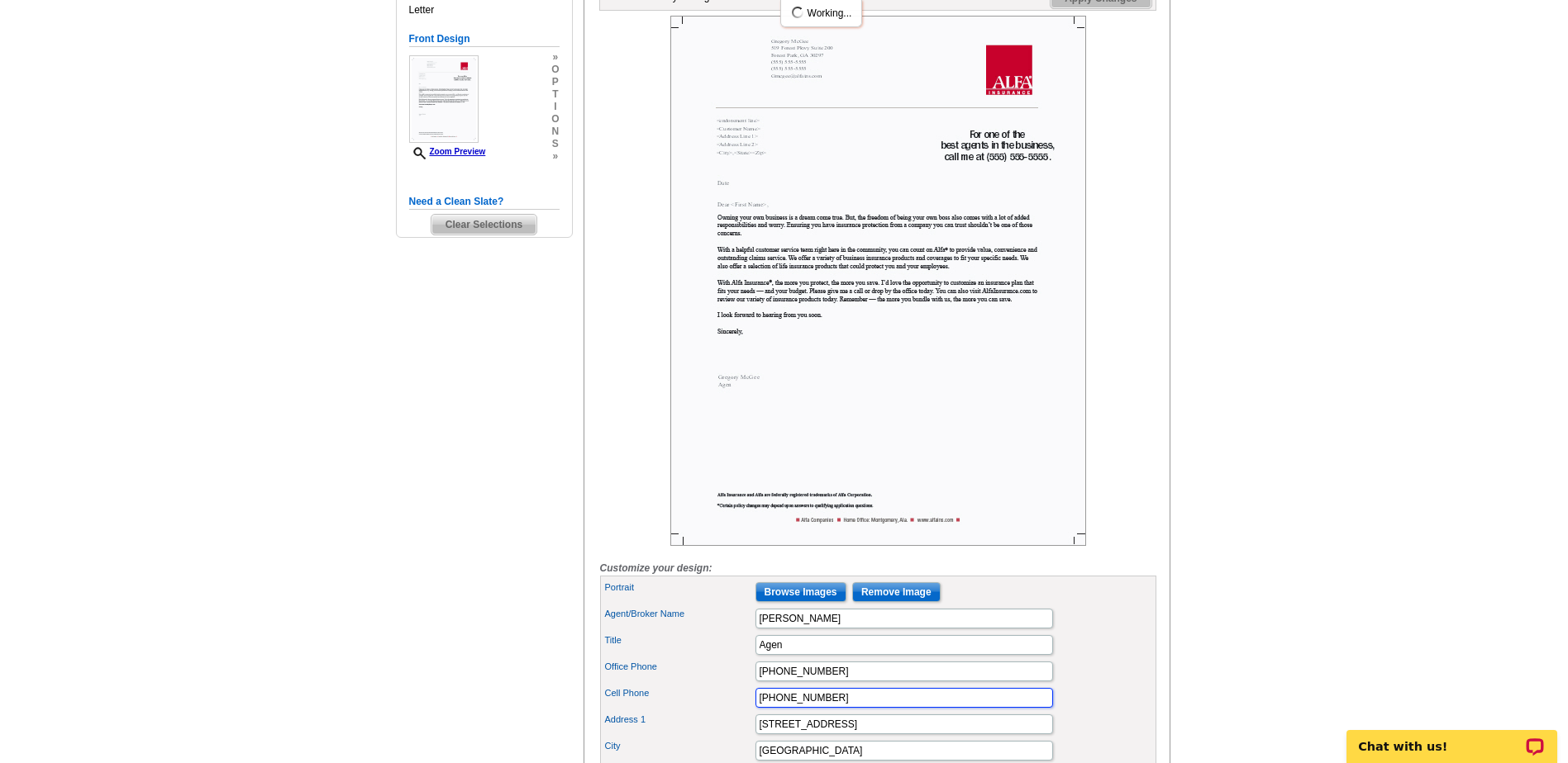
click at [714, 655] on div "Cell Phone (555) 555-5555" at bounding box center [878, 698] width 550 height 26
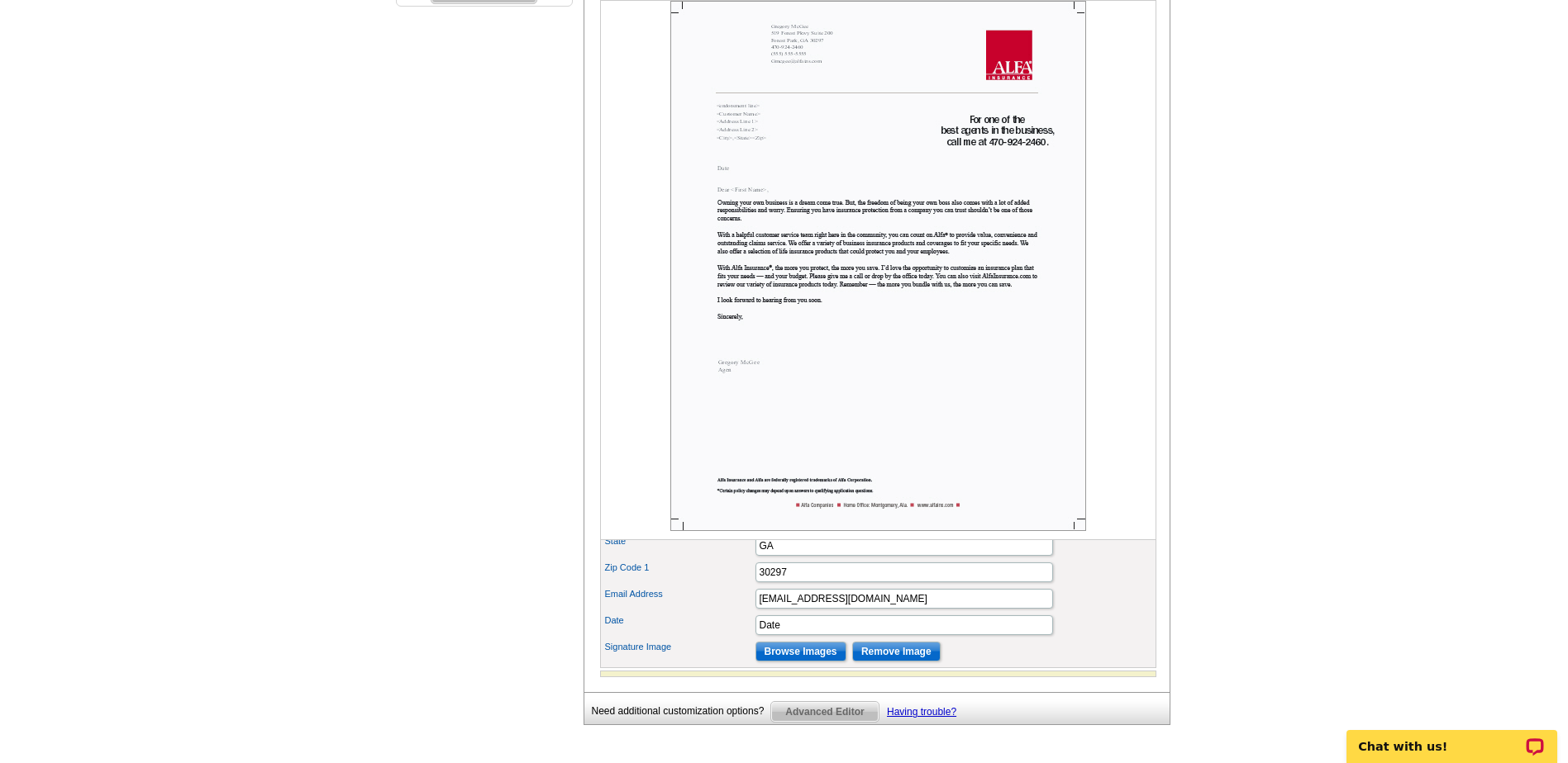
scroll to position [522, 0]
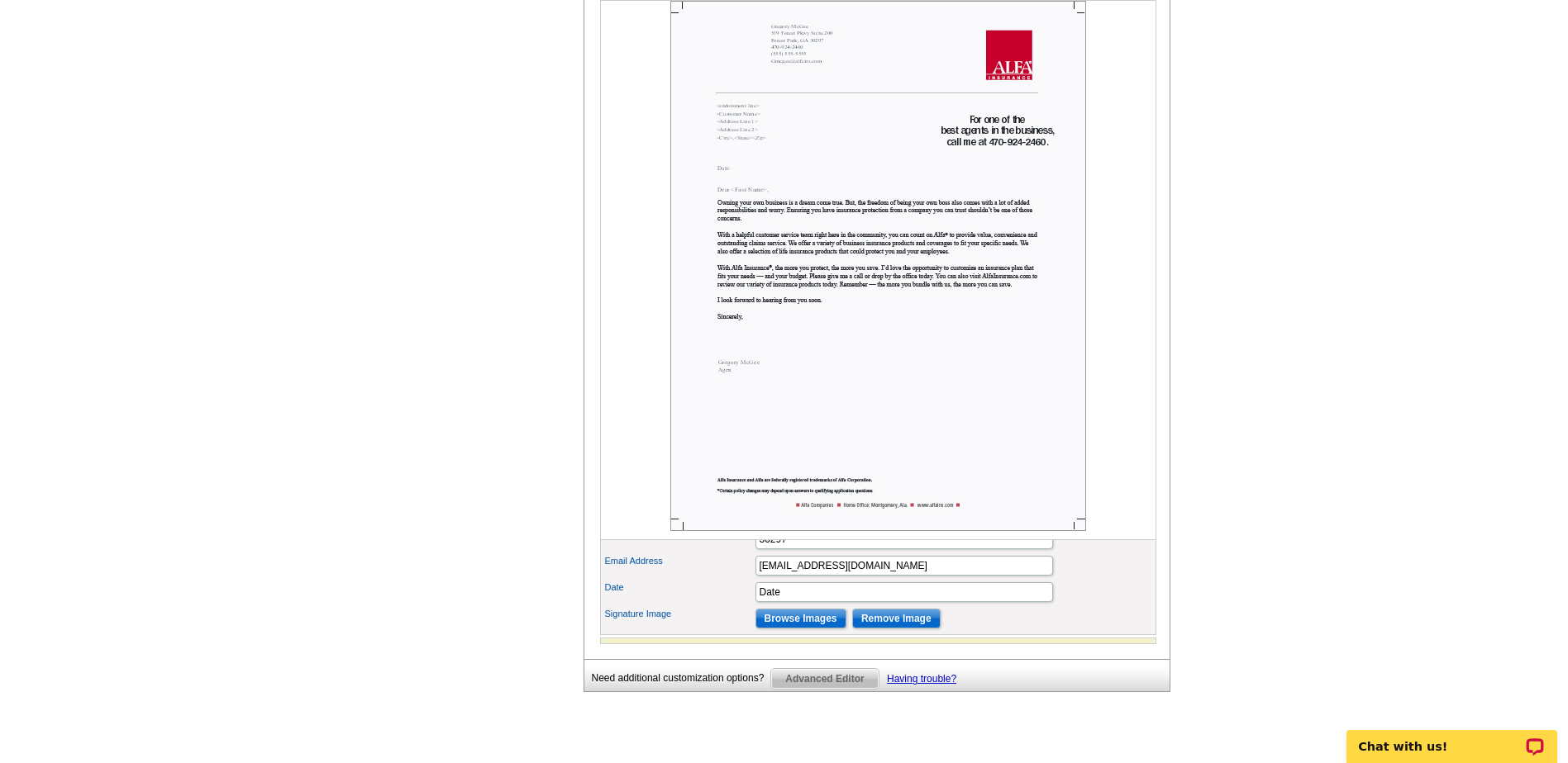
type input "404-716-0071"
click at [788, 602] on input "Date" at bounding box center [904, 592] width 298 height 20
type input "D"
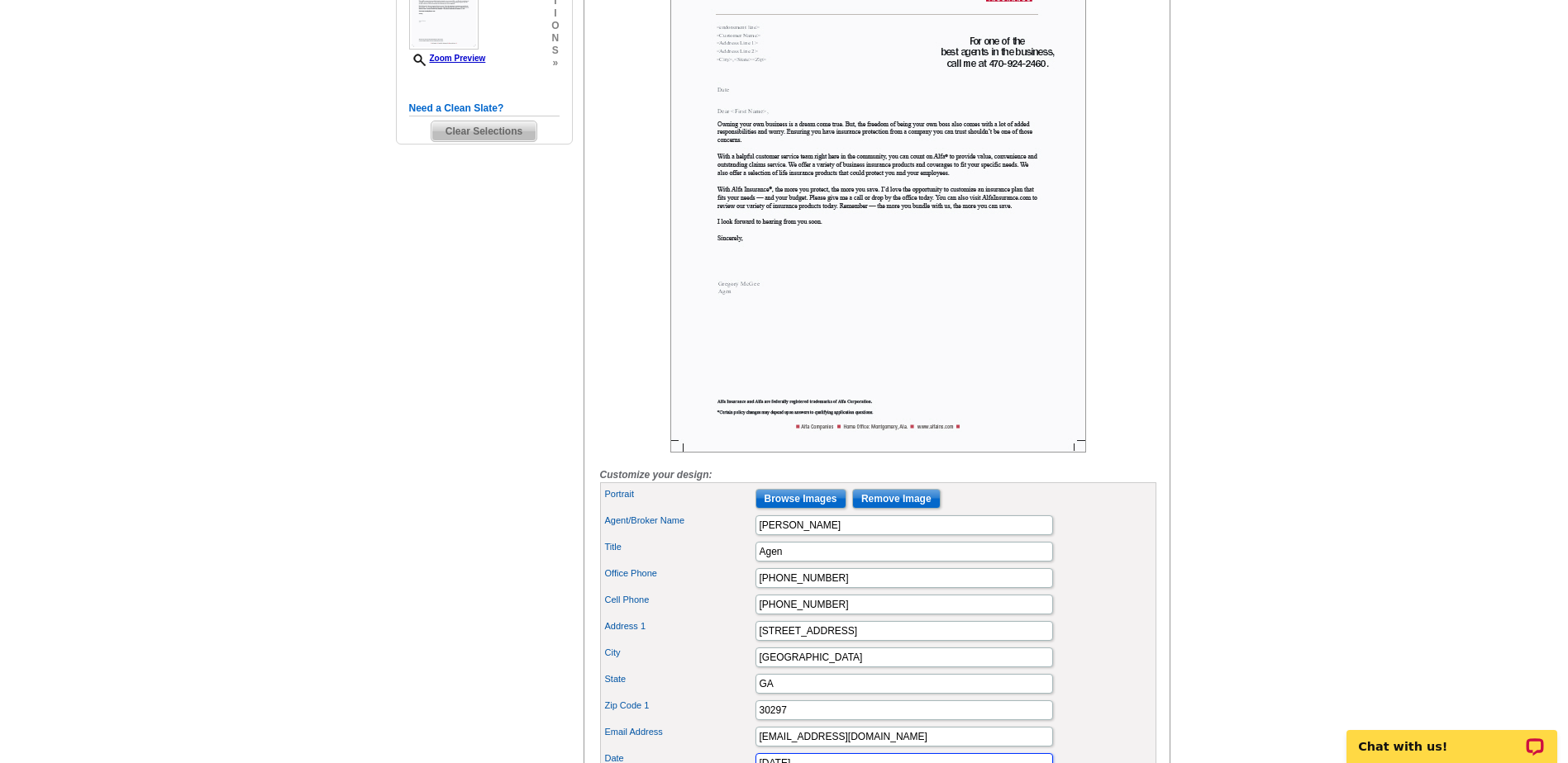
scroll to position [0, 0]
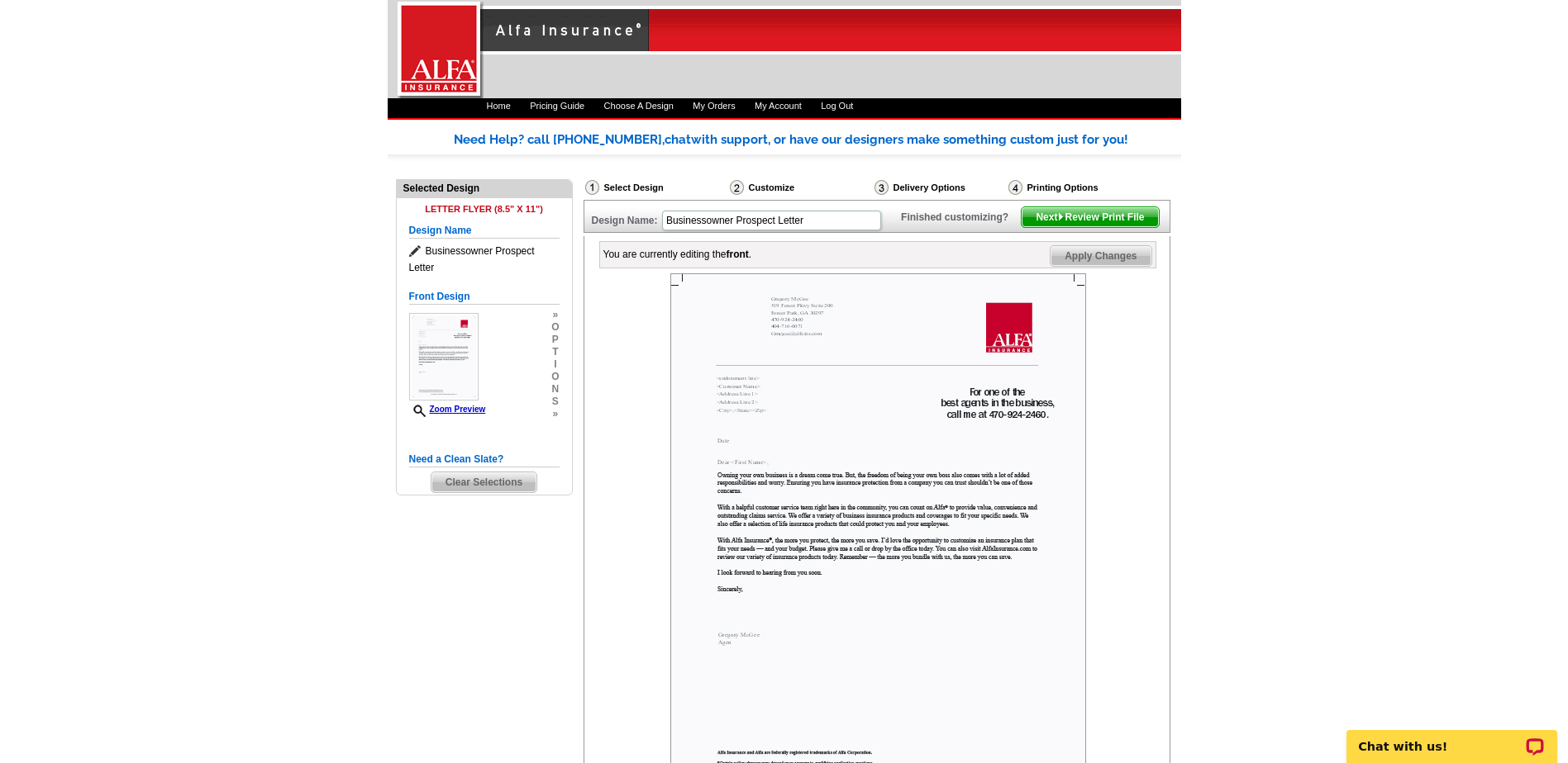
type input "10/1/2025"
click at [1087, 266] on span "Apply Changes" at bounding box center [1100, 256] width 100 height 20
click at [1094, 228] on span "Next Review Print File" at bounding box center [1090, 217] width 137 height 20
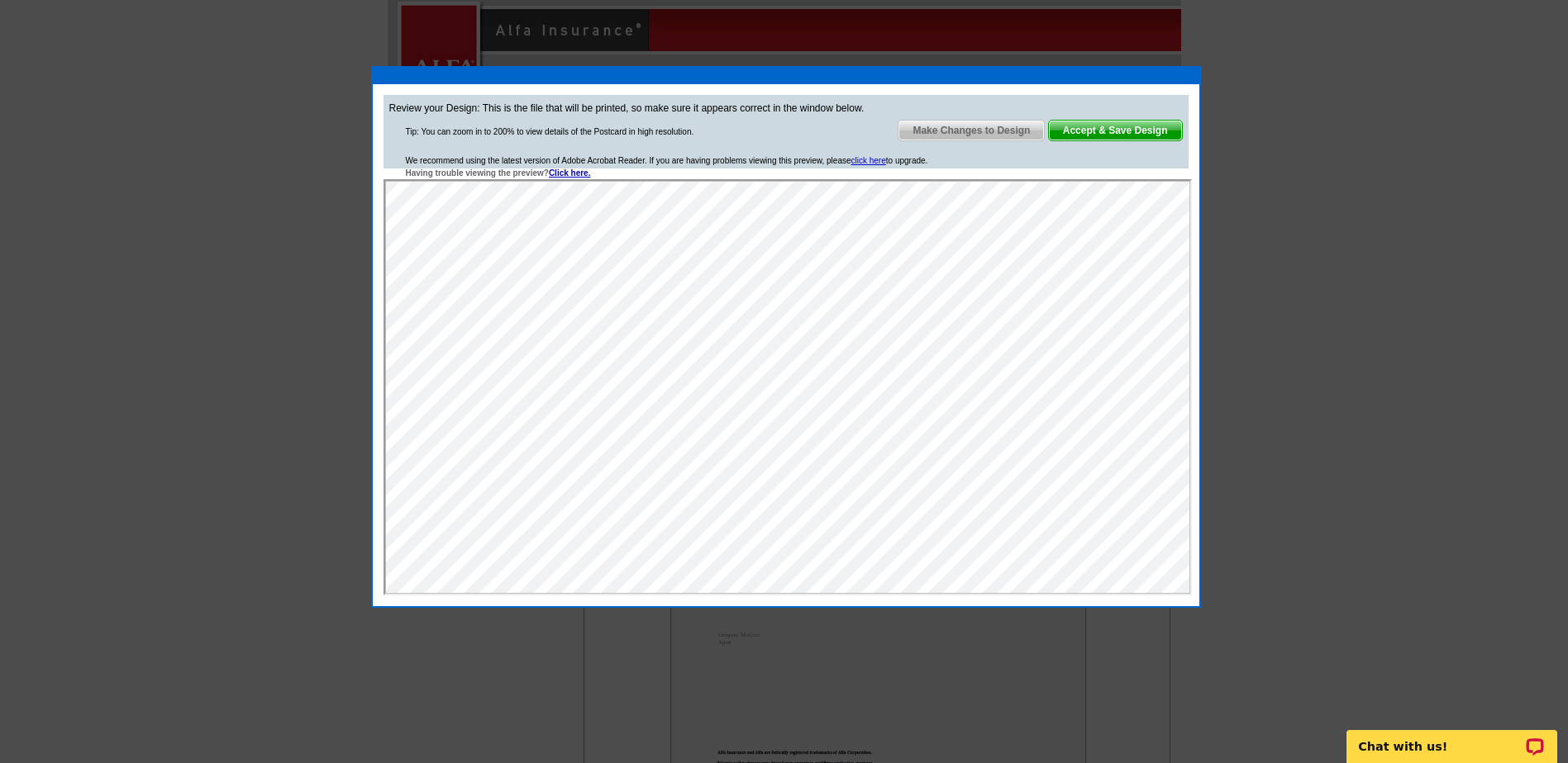
click at [1107, 130] on span "Accept & Save Design" at bounding box center [1115, 130] width 133 height 20
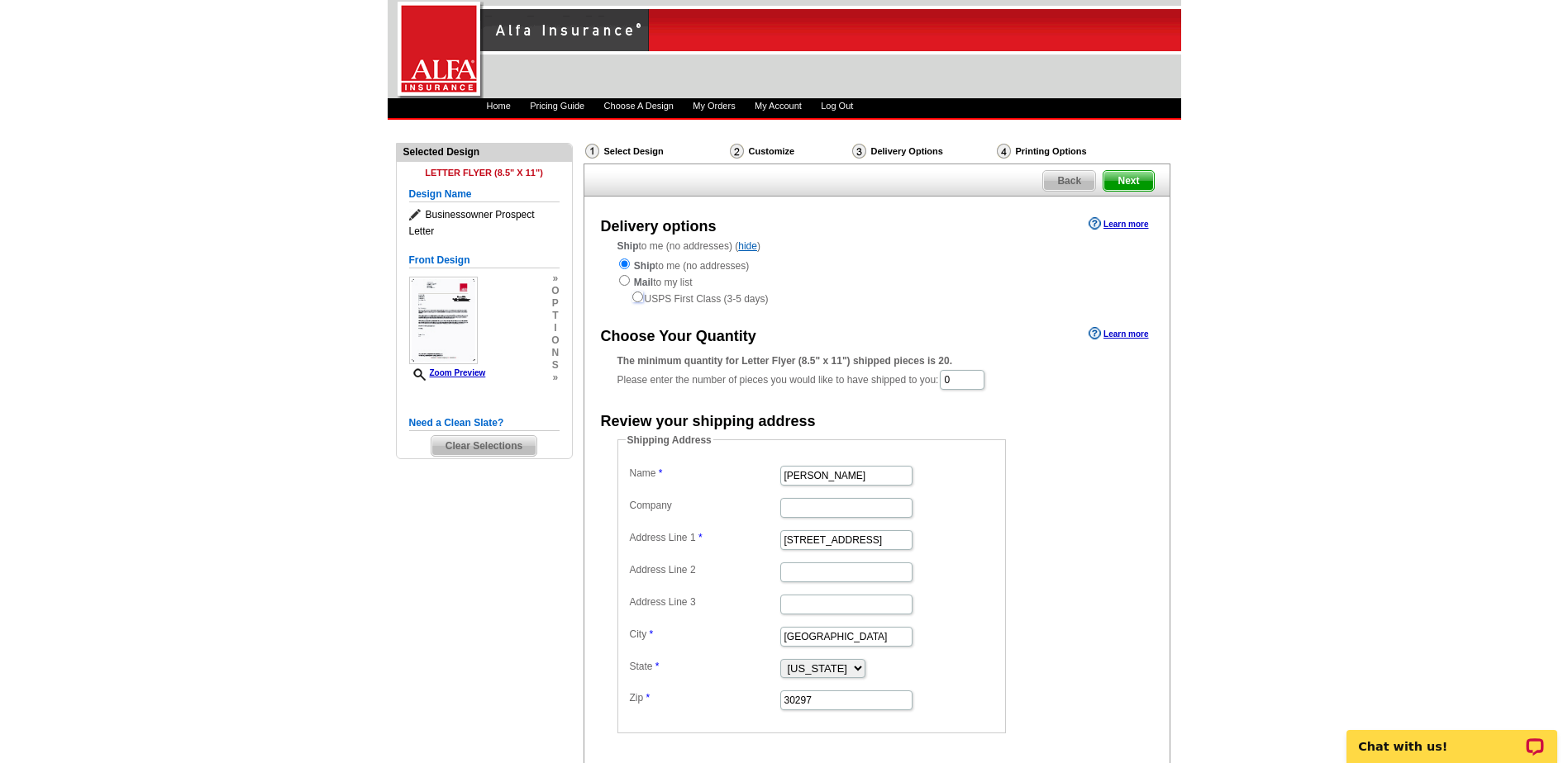
click at [638, 296] on input "radio" at bounding box center [637, 297] width 11 height 10
radio input "true"
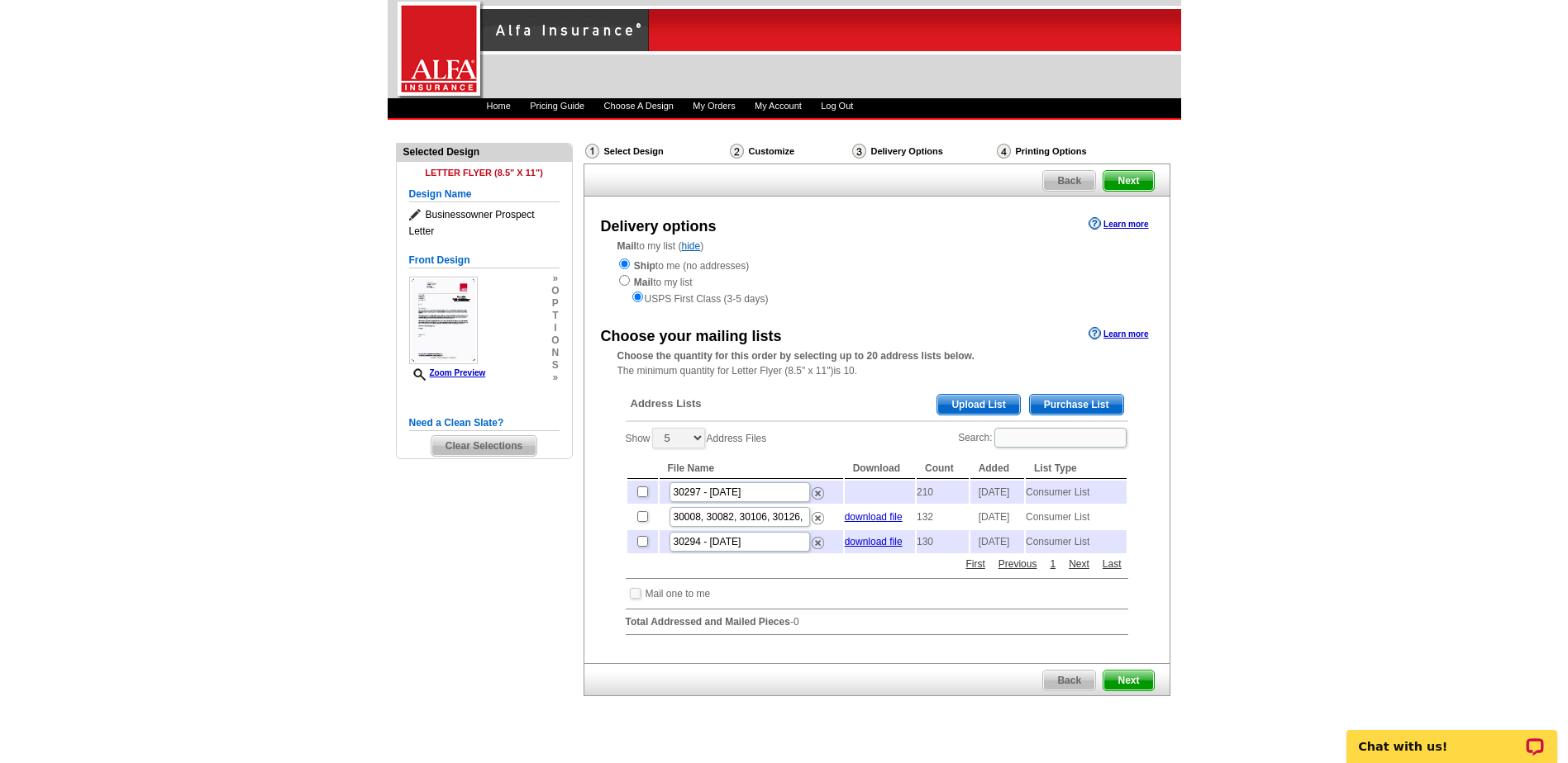
click at [626, 264] on input "radio" at bounding box center [624, 263] width 11 height 10
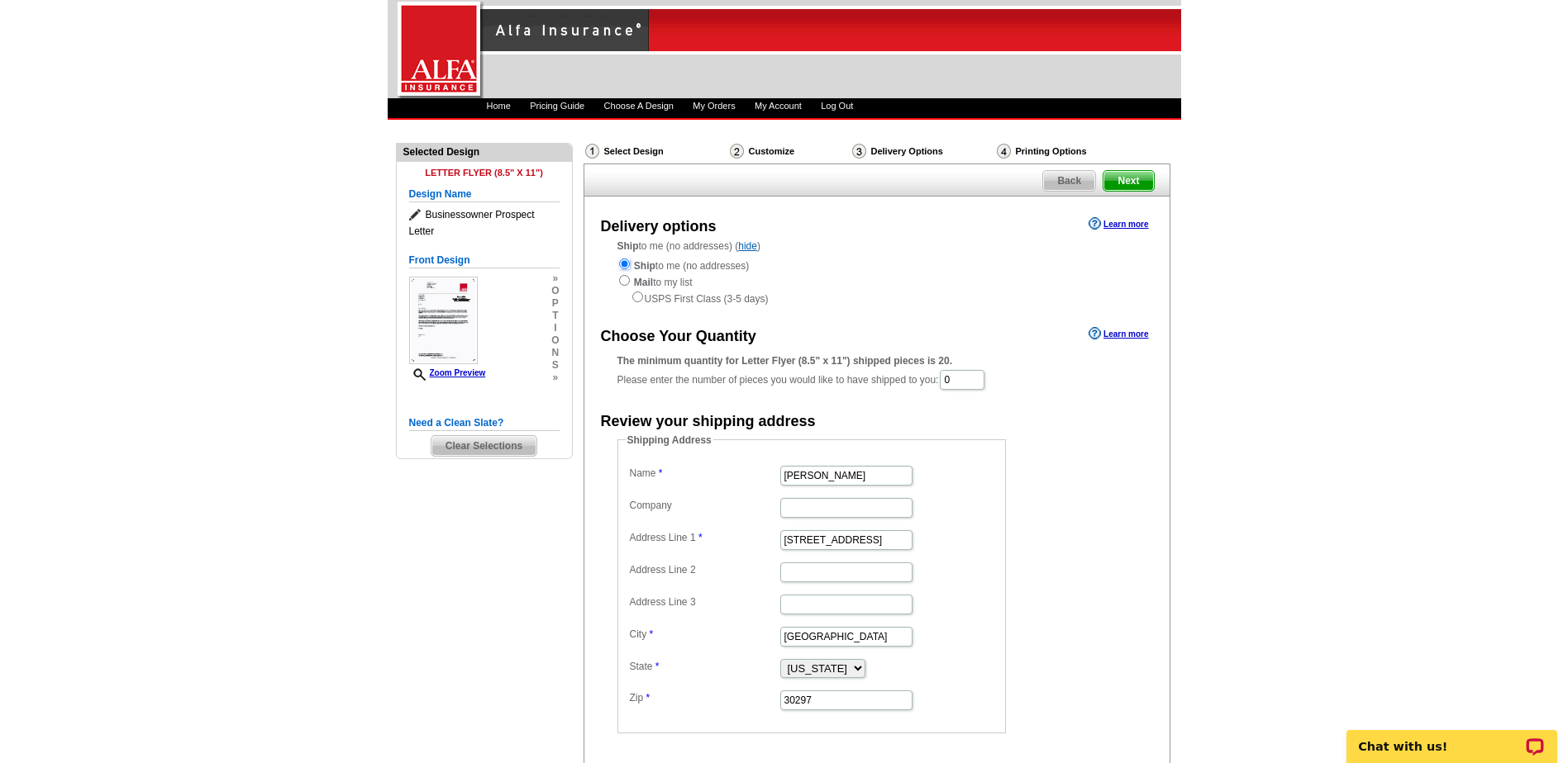
click at [626, 264] on input "radio" at bounding box center [624, 263] width 11 height 10
click at [623, 282] on input "radio" at bounding box center [624, 280] width 11 height 10
radio input "true"
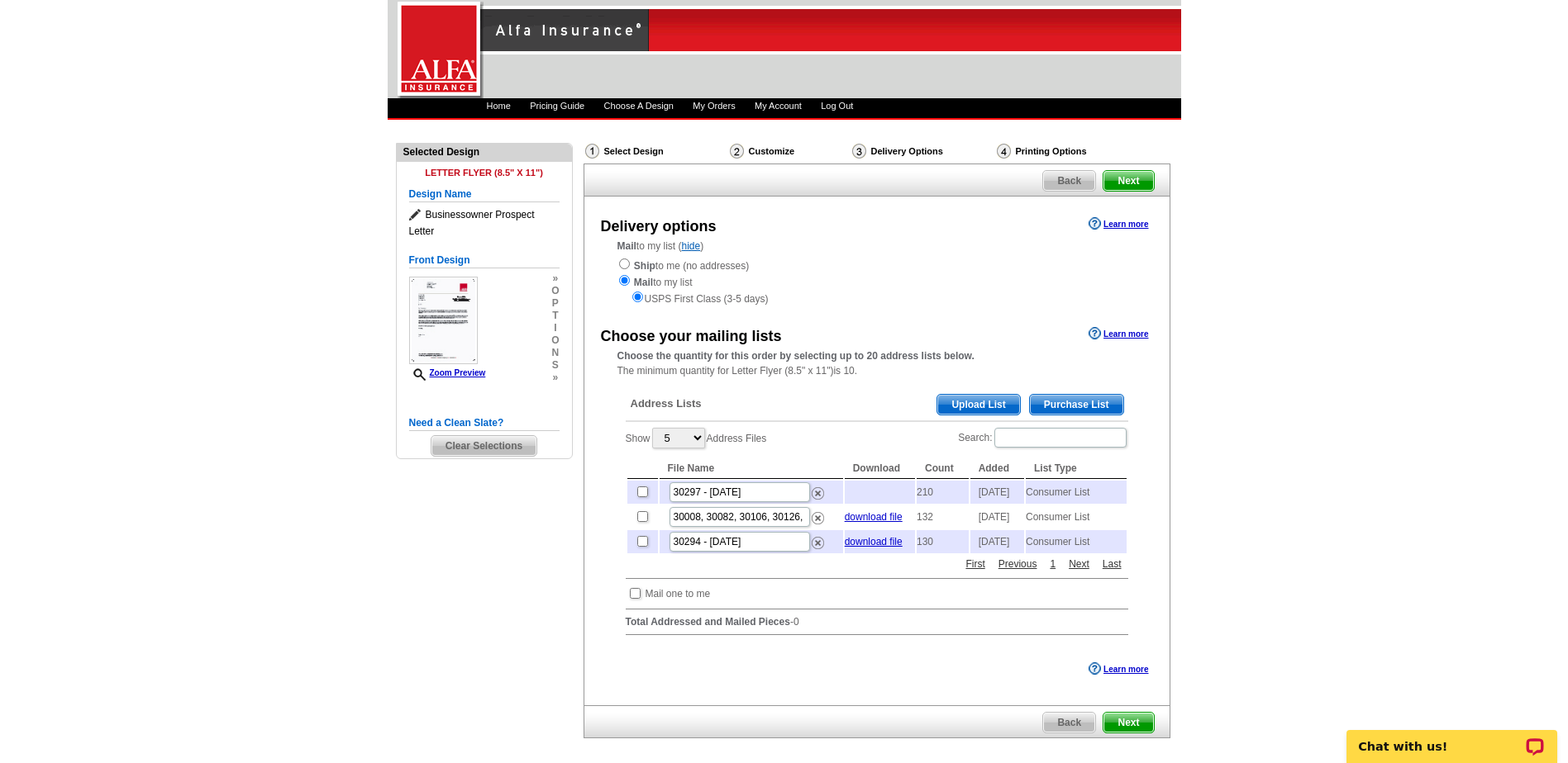
click at [1072, 406] on span "Purchase List" at bounding box center [1076, 404] width 94 height 20
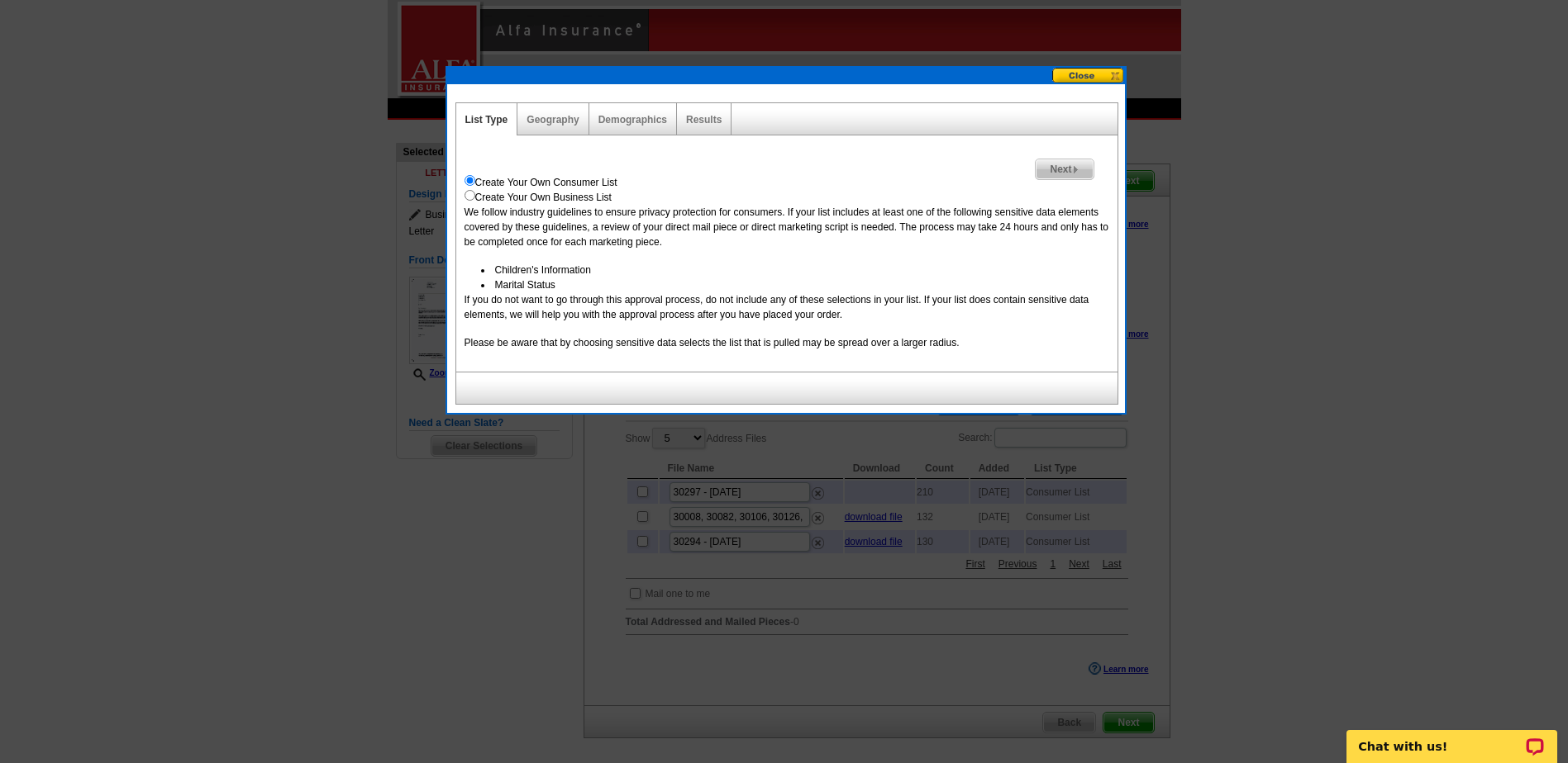
click at [467, 197] on input "radio" at bounding box center [470, 195] width 11 height 10
radio input "true"
click at [549, 118] on link "Geography" at bounding box center [552, 119] width 52 height 11
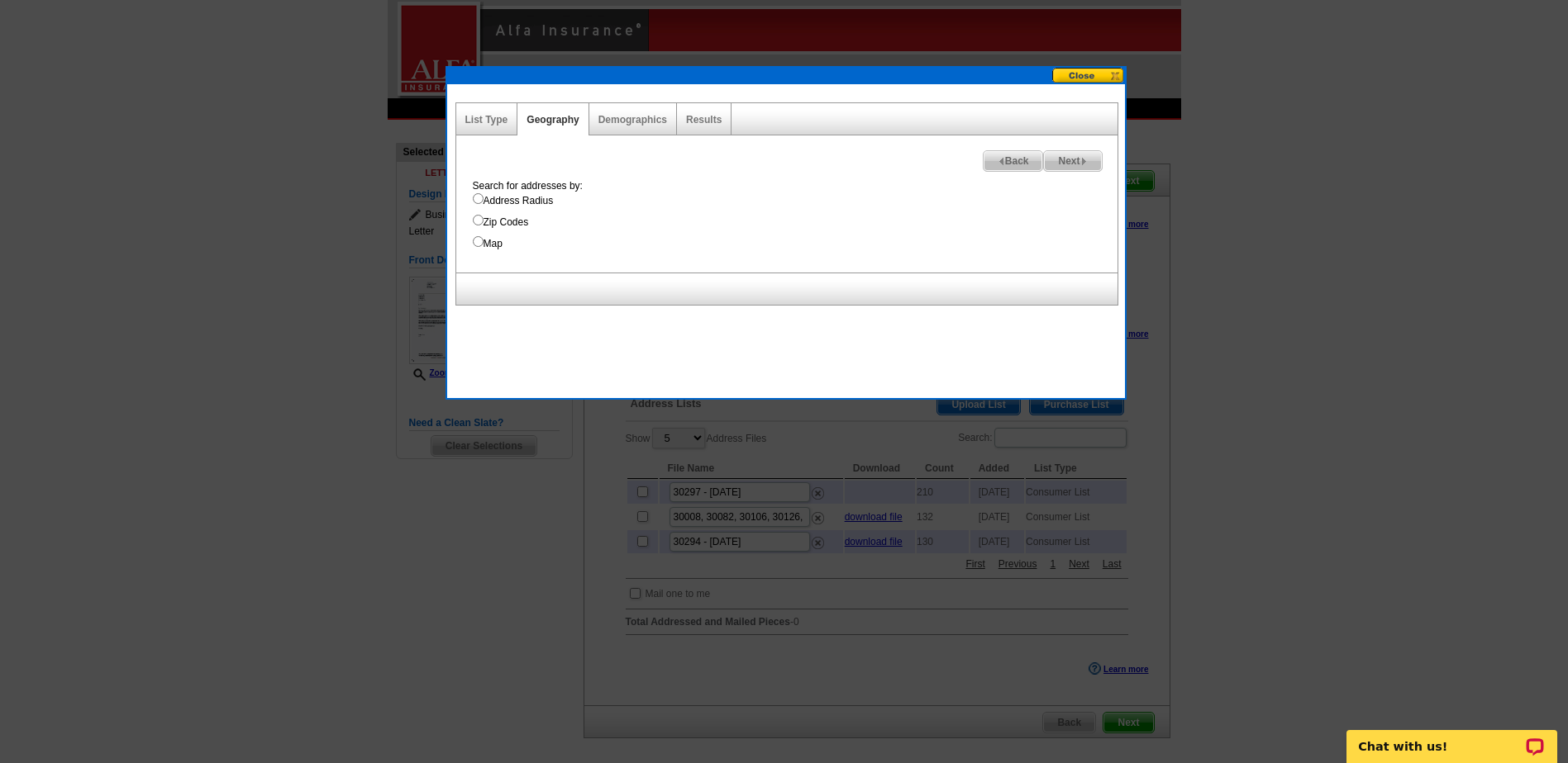
click at [480, 218] on input "Zip Codes" at bounding box center [478, 220] width 11 height 10
radio input "true"
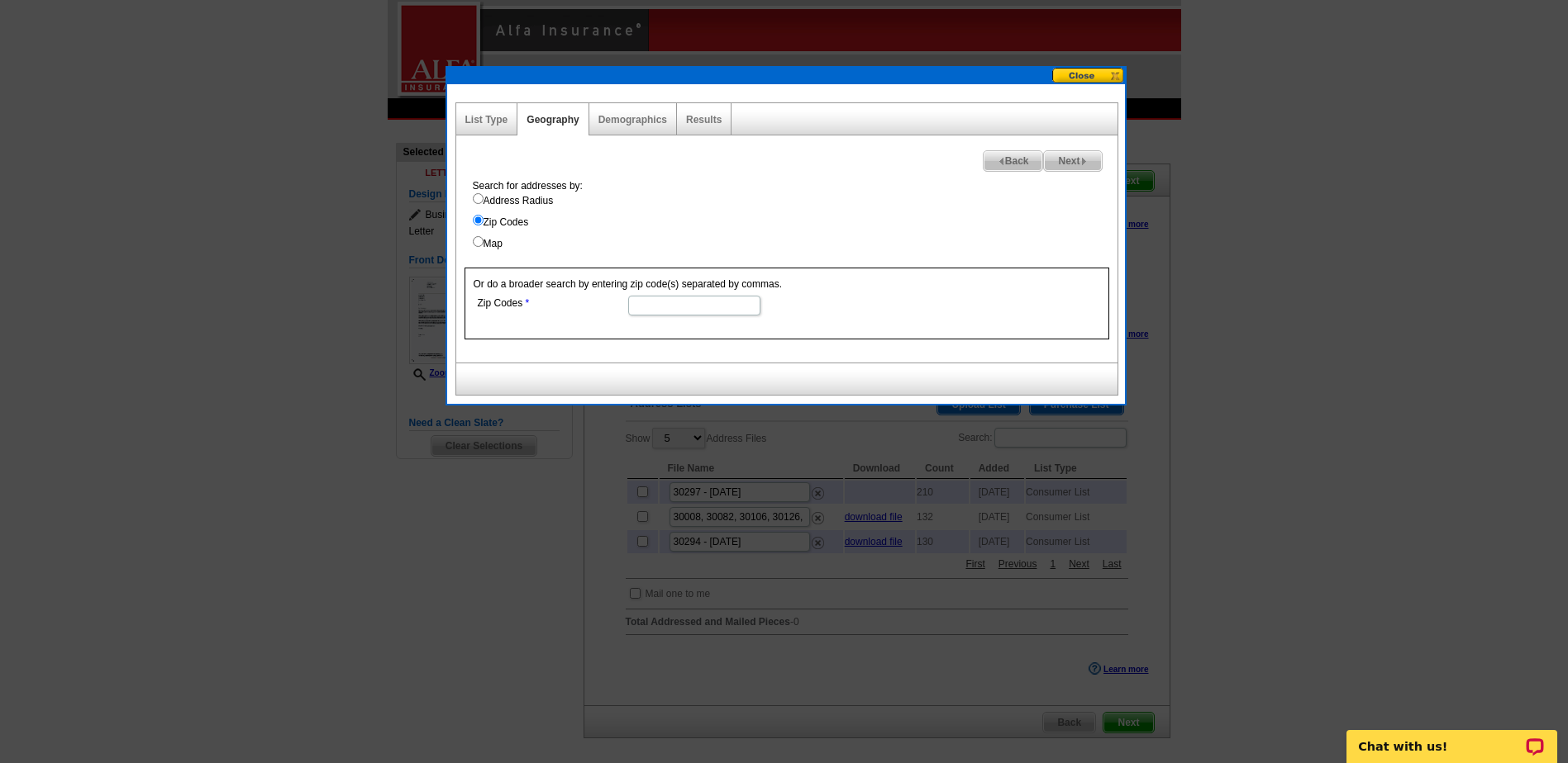
click at [654, 302] on input "Zip Codes" at bounding box center [693, 305] width 132 height 20
type input "30297"
click at [641, 122] on link "Demographics" at bounding box center [632, 119] width 68 height 11
select select
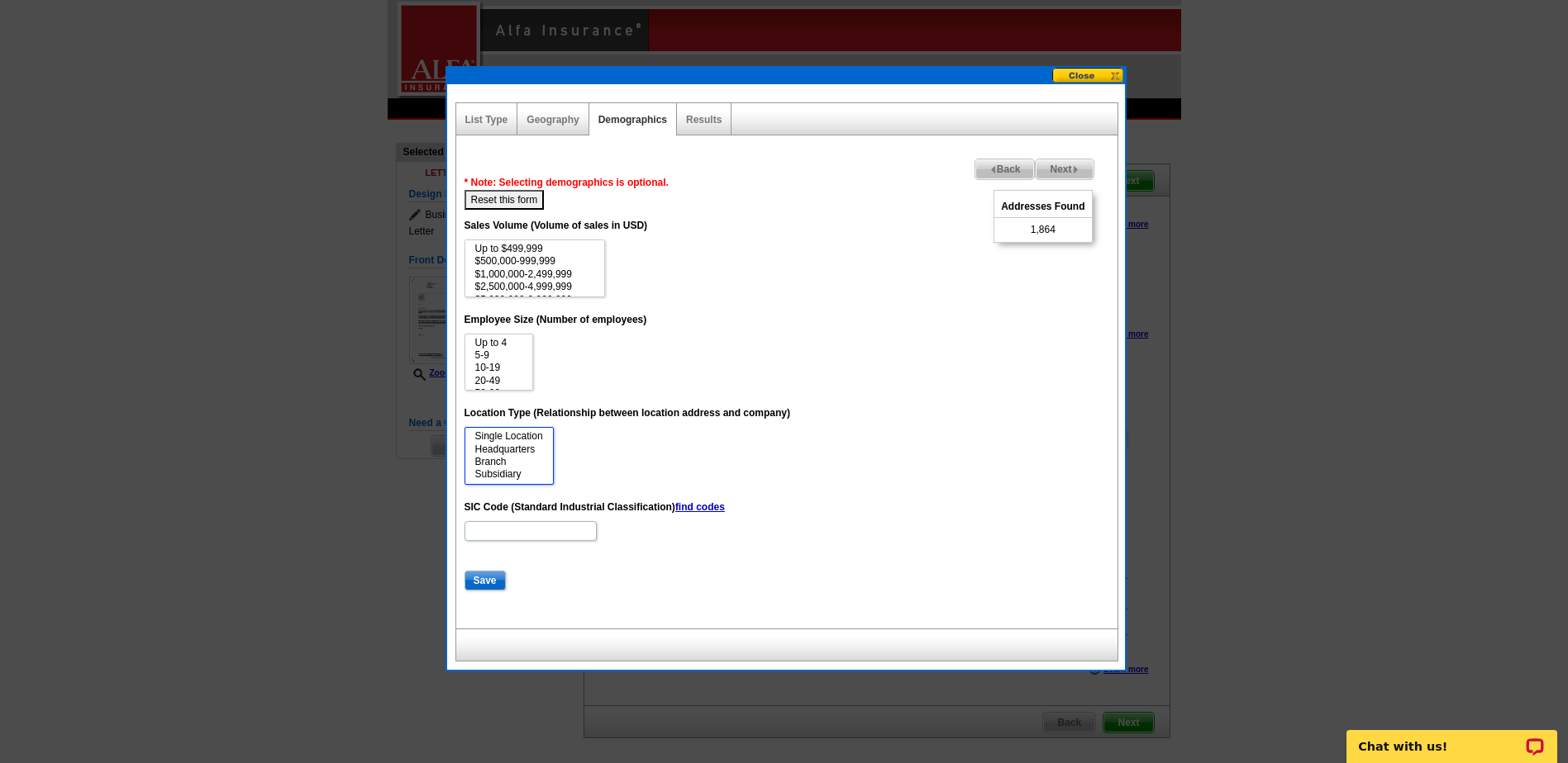
select select "0"
click at [532, 436] on option "Single Location" at bounding box center [509, 437] width 71 height 12
click at [499, 367] on option "10-19" at bounding box center [499, 368] width 51 height 12
click at [495, 354] on option "5-9" at bounding box center [499, 355] width 51 height 12
select select "1-4"
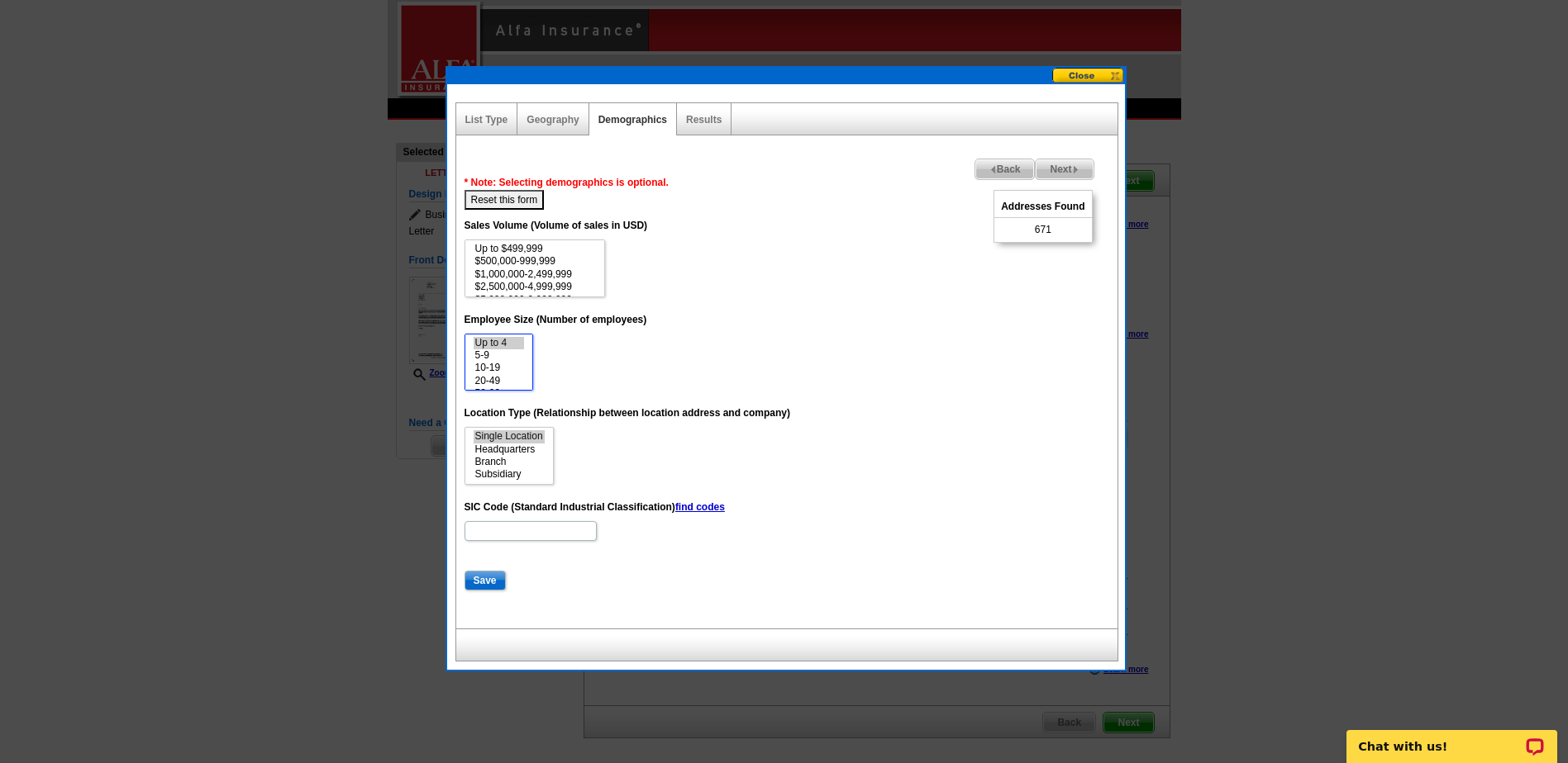
click at [500, 340] on option "Up to 4" at bounding box center [499, 343] width 51 height 12
click at [1070, 168] on span "Next" at bounding box center [1064, 169] width 57 height 20
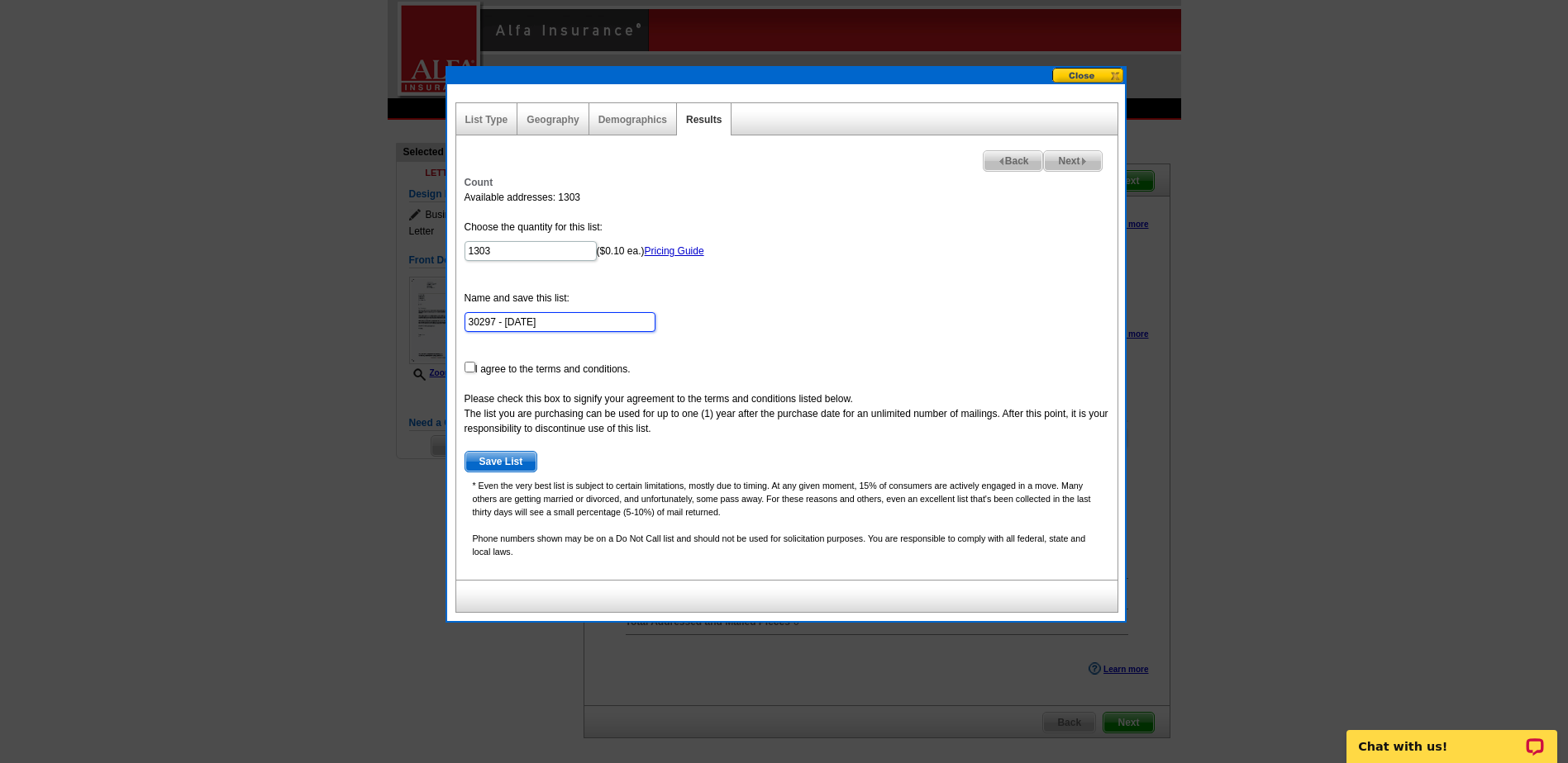
click at [552, 324] on input "30297 - [DATE]" at bounding box center [560, 322] width 191 height 20
type input "30297 - Oct 01 business"
click at [470, 368] on input "checkbox" at bounding box center [470, 367] width 11 height 10
checkbox input "true"
click at [500, 465] on span "Save List" at bounding box center [501, 461] width 72 height 20
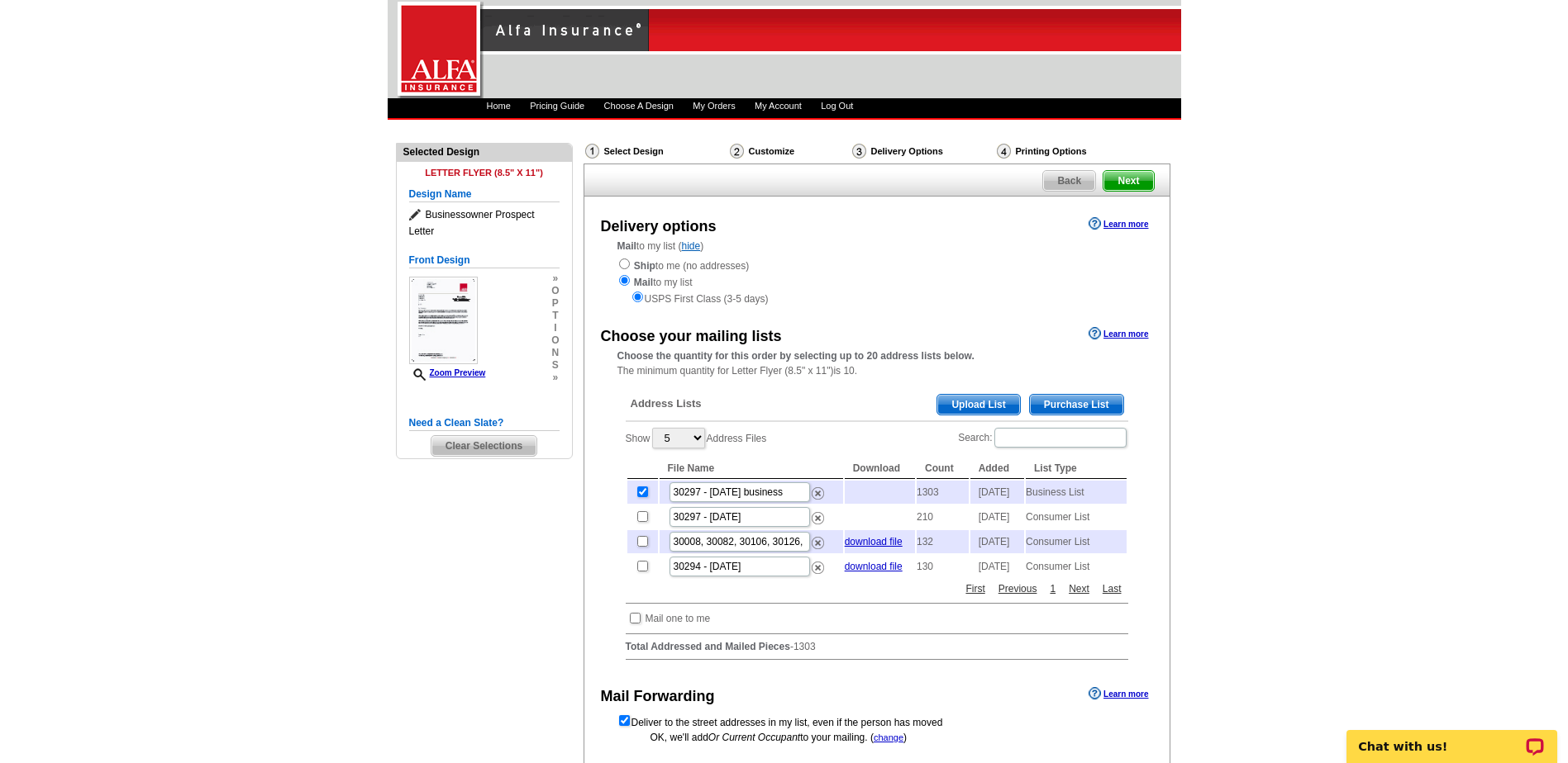
click at [1070, 401] on span "Purchase List" at bounding box center [1076, 404] width 94 height 20
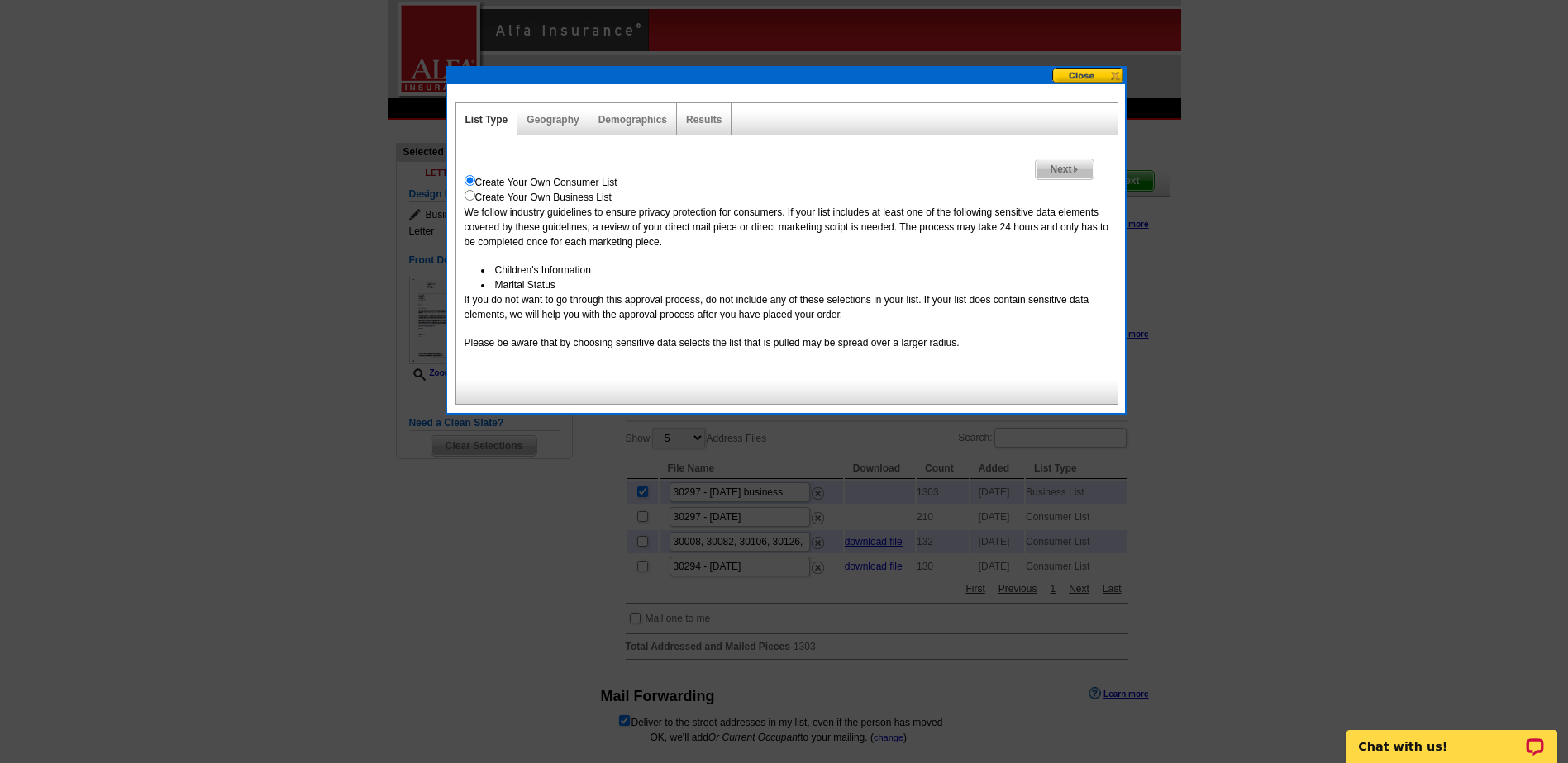
click at [469, 196] on input "radio" at bounding box center [470, 195] width 11 height 10
radio input "true"
click at [552, 118] on link "Geography" at bounding box center [552, 119] width 52 height 11
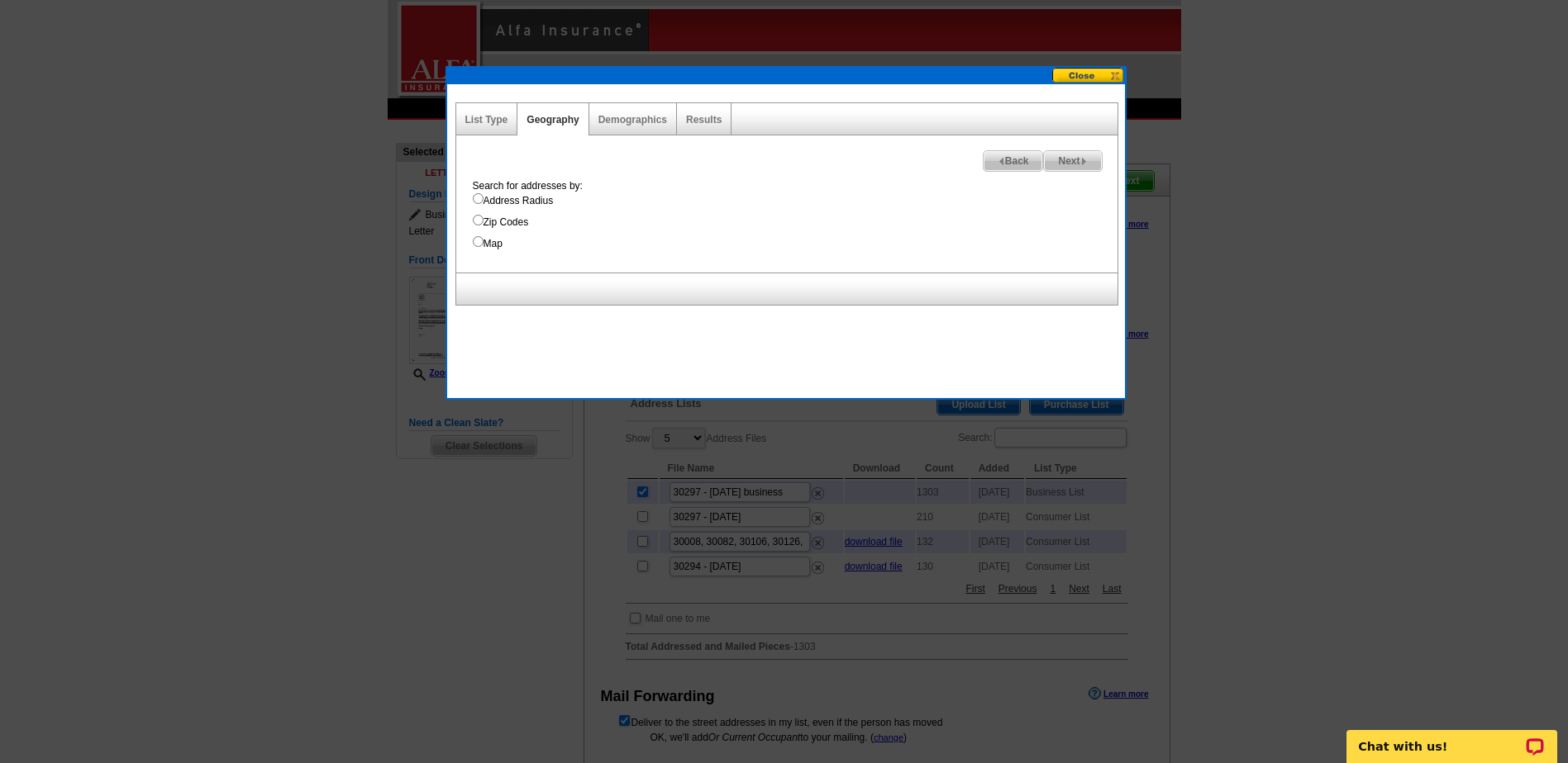
click at [479, 221] on input "Zip Codes" at bounding box center [478, 220] width 11 height 10
radio input "true"
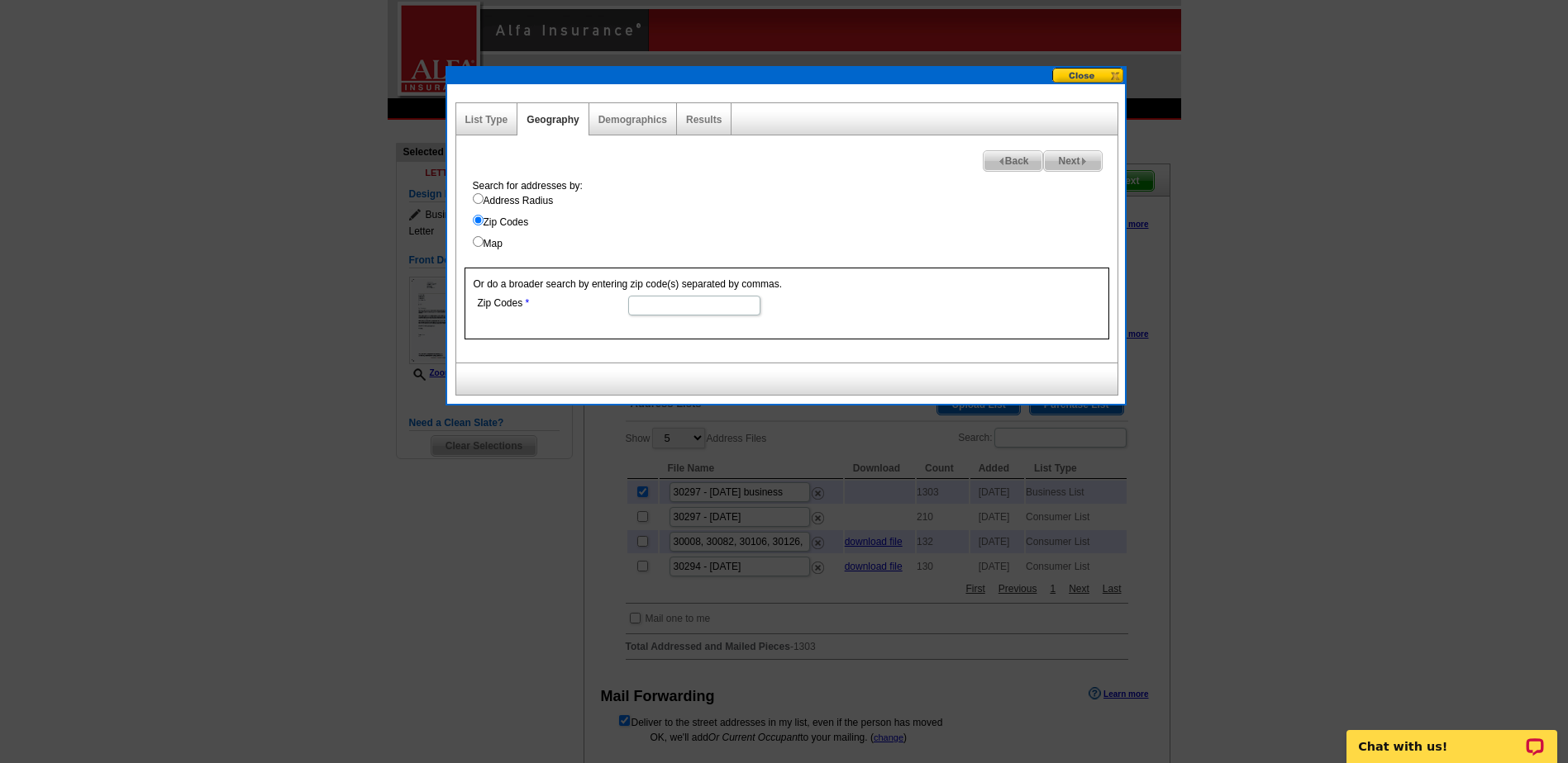
click at [656, 303] on input "Zip Codes" at bounding box center [693, 305] width 132 height 20
type input "30297"
click at [1067, 159] on span "Next" at bounding box center [1072, 161] width 57 height 20
select select
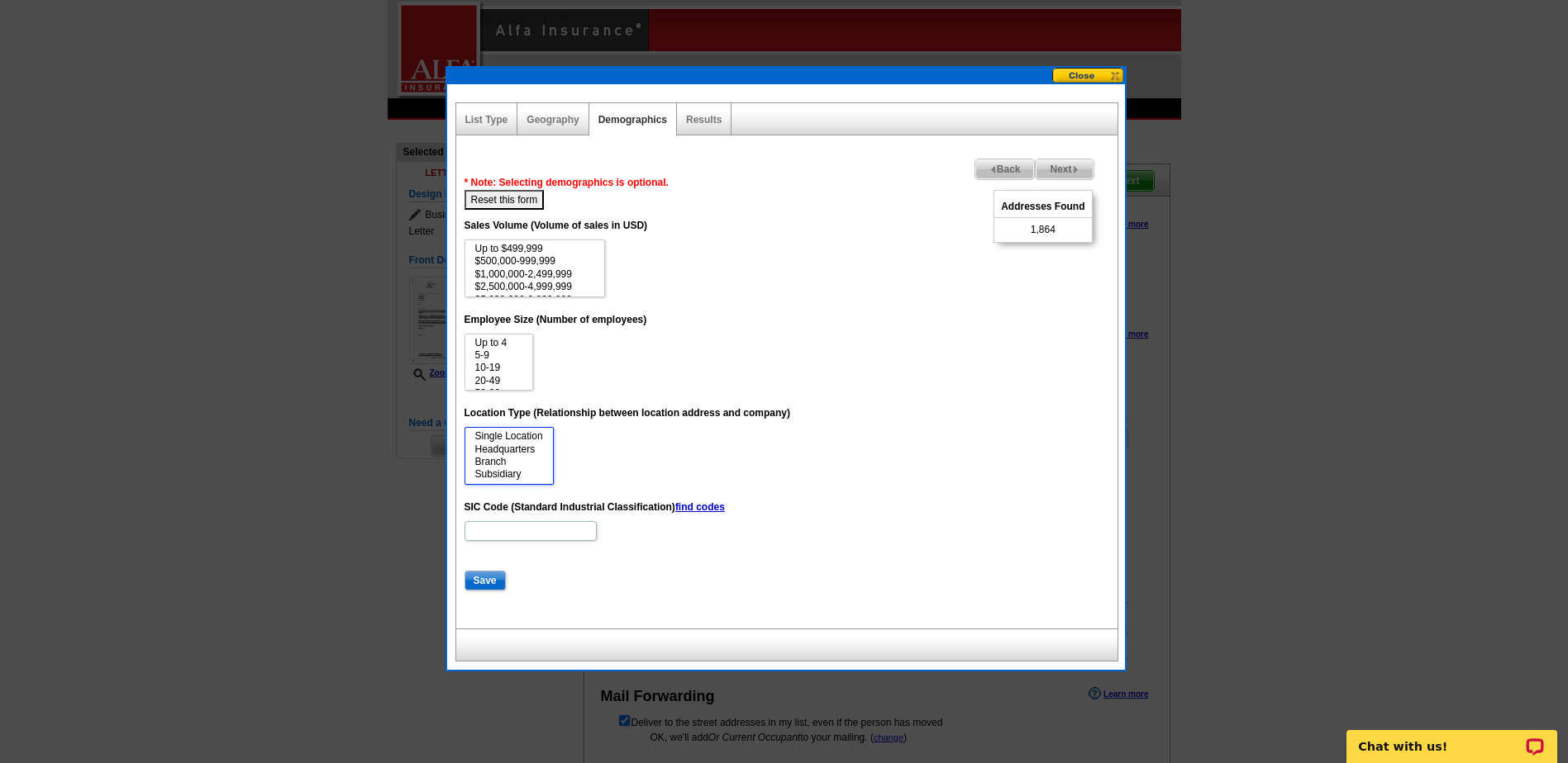
select select "0"
click at [532, 437] on option "Single Location" at bounding box center [509, 437] width 71 height 12
click at [699, 506] on link "find codes" at bounding box center [700, 507] width 50 height 11
click at [521, 523] on input "SIC Code (Standard Industrial Classification) find codes" at bounding box center [531, 531] width 132 height 20
type input "5812, 8011"
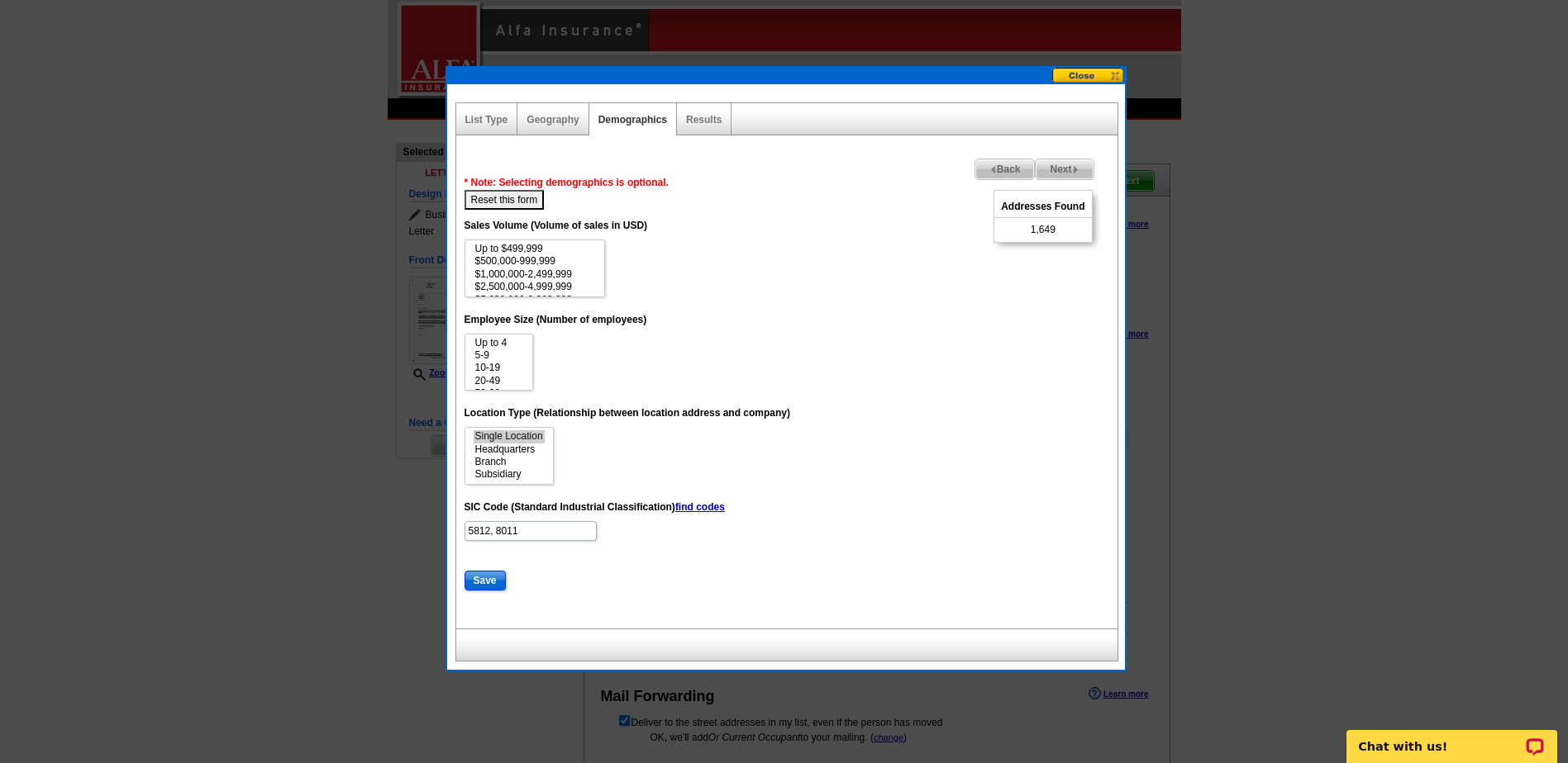
click at [477, 578] on input "Save" at bounding box center [485, 580] width 41 height 20
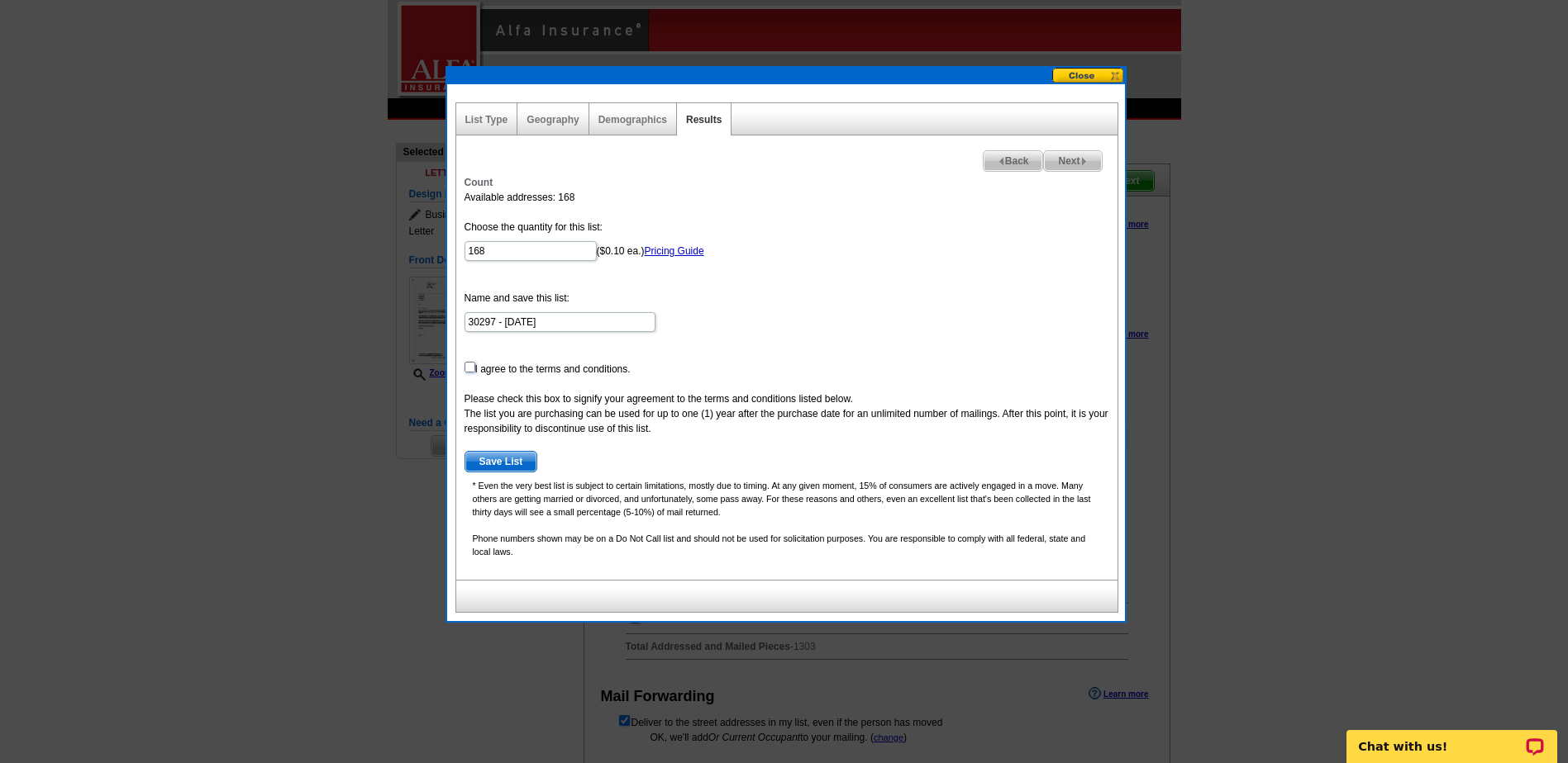
click at [465, 365] on input "checkbox" at bounding box center [470, 367] width 11 height 10
checkbox input "true"
click at [492, 459] on span "Save List" at bounding box center [501, 461] width 72 height 20
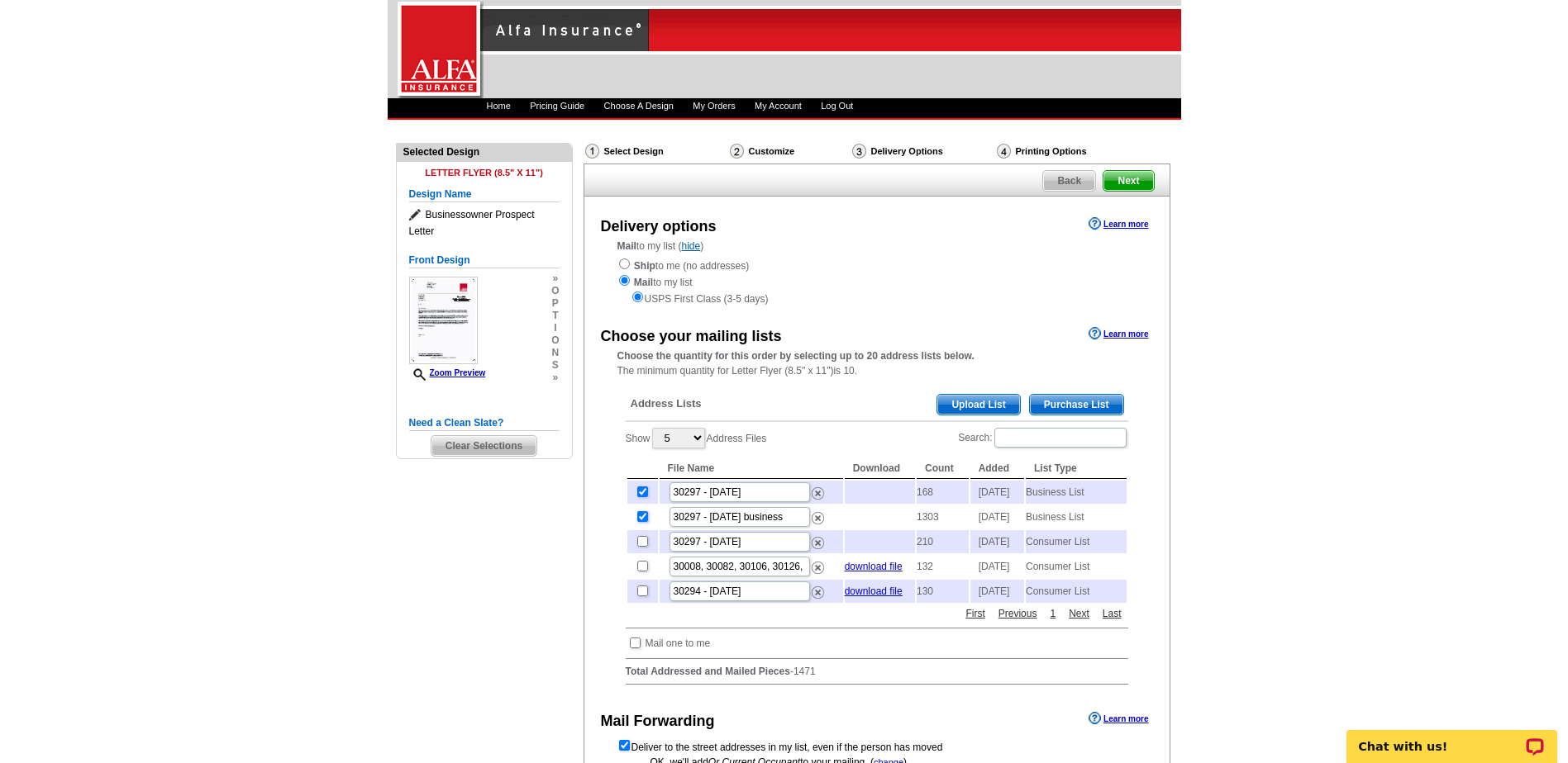
click at [643, 522] on input "checkbox" at bounding box center [643, 516] width 11 height 10
checkbox input "false"
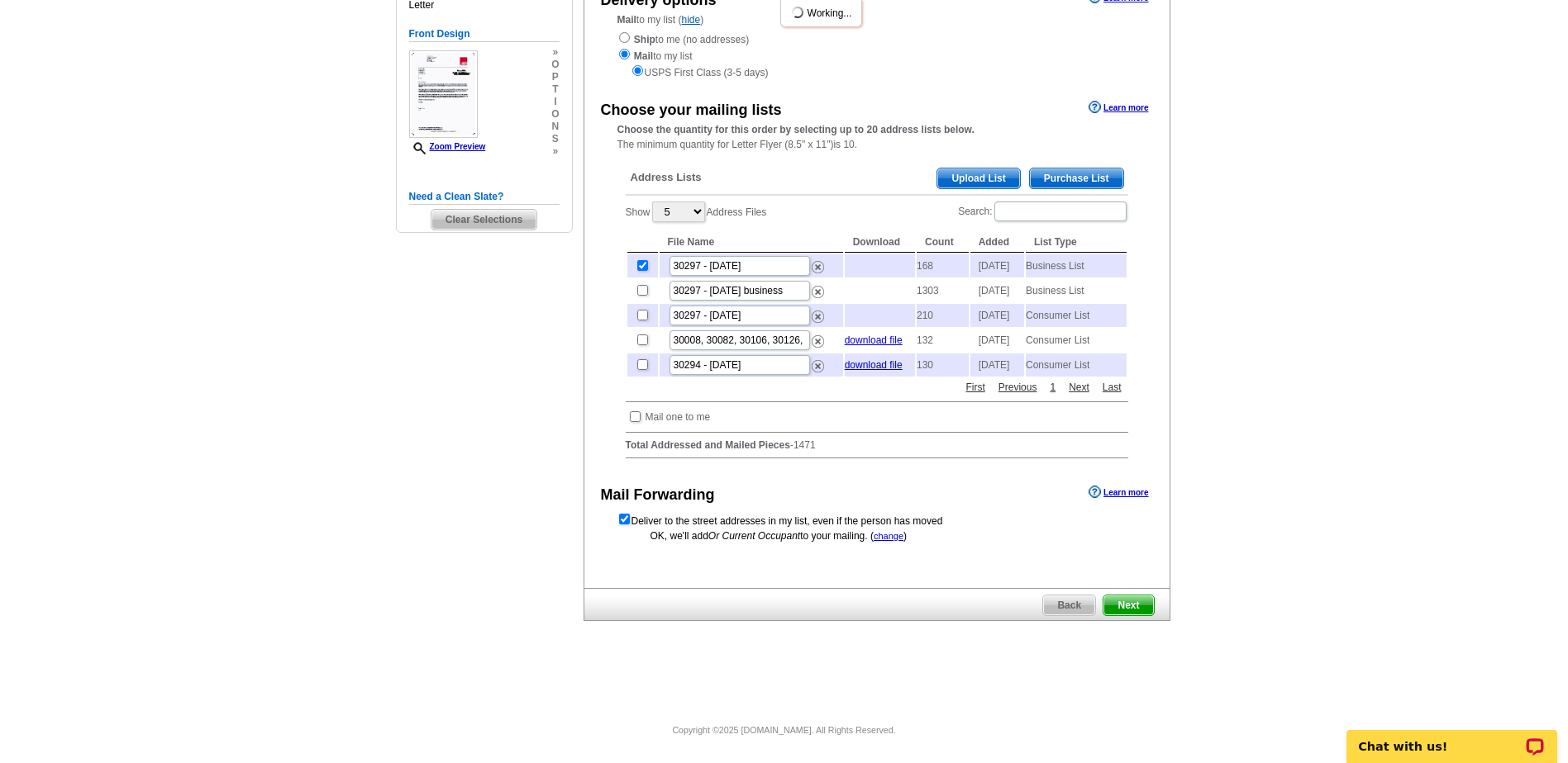
scroll to position [248, 0]
click at [1129, 615] on span "Next" at bounding box center [1128, 606] width 50 height 20
drag, startPoint x: 1129, startPoint y: 617, endPoint x: 1114, endPoint y: 585, distance: 35.3
click at [1091, 573] on div "Delivery options Learn more Mail to my list ( hide ) Ship to me (no addresses) …" at bounding box center [876, 279] width 587 height 618
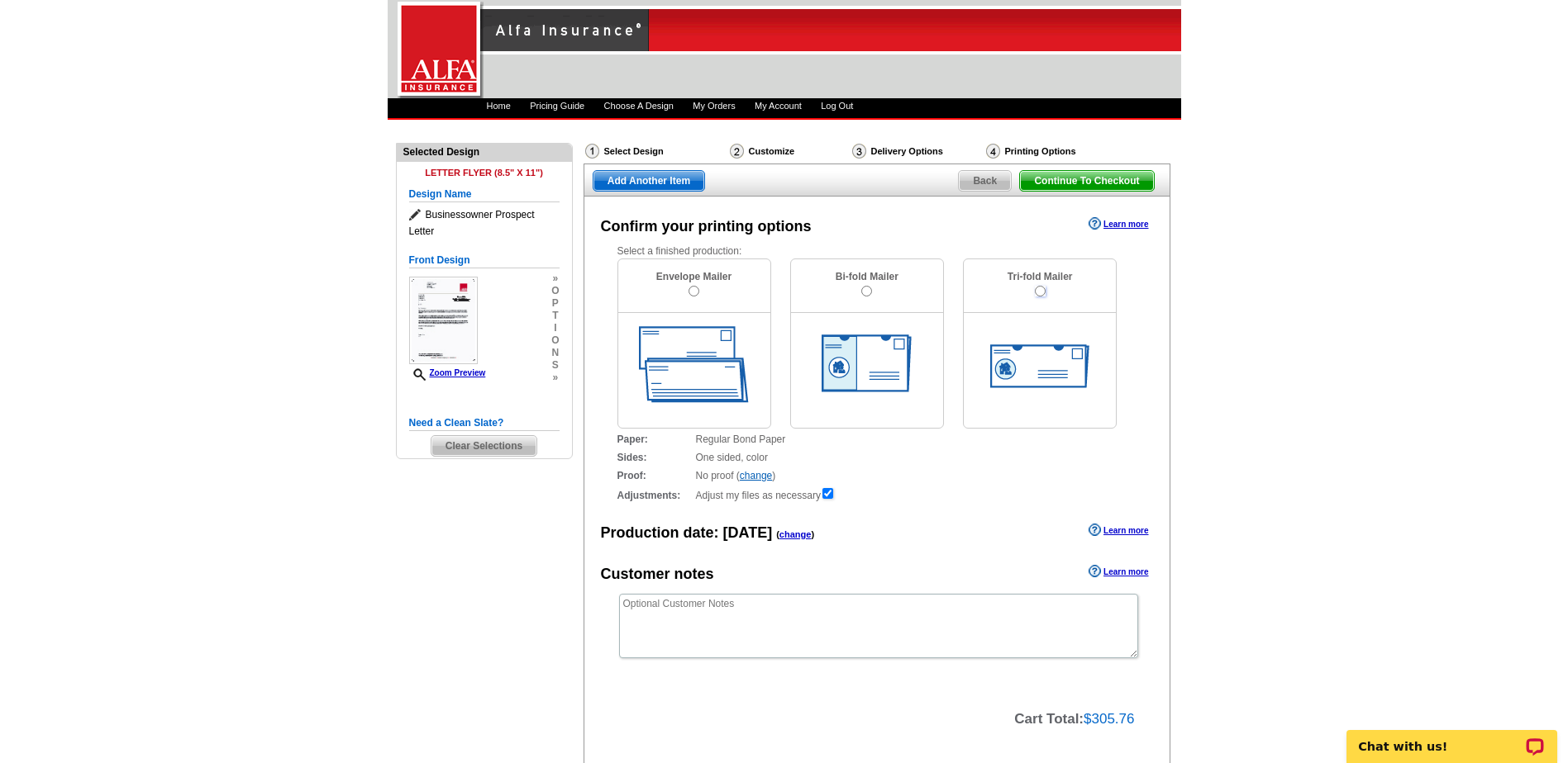
click at [1040, 290] on input "radio" at bounding box center [1040, 291] width 11 height 10
radio input "true"
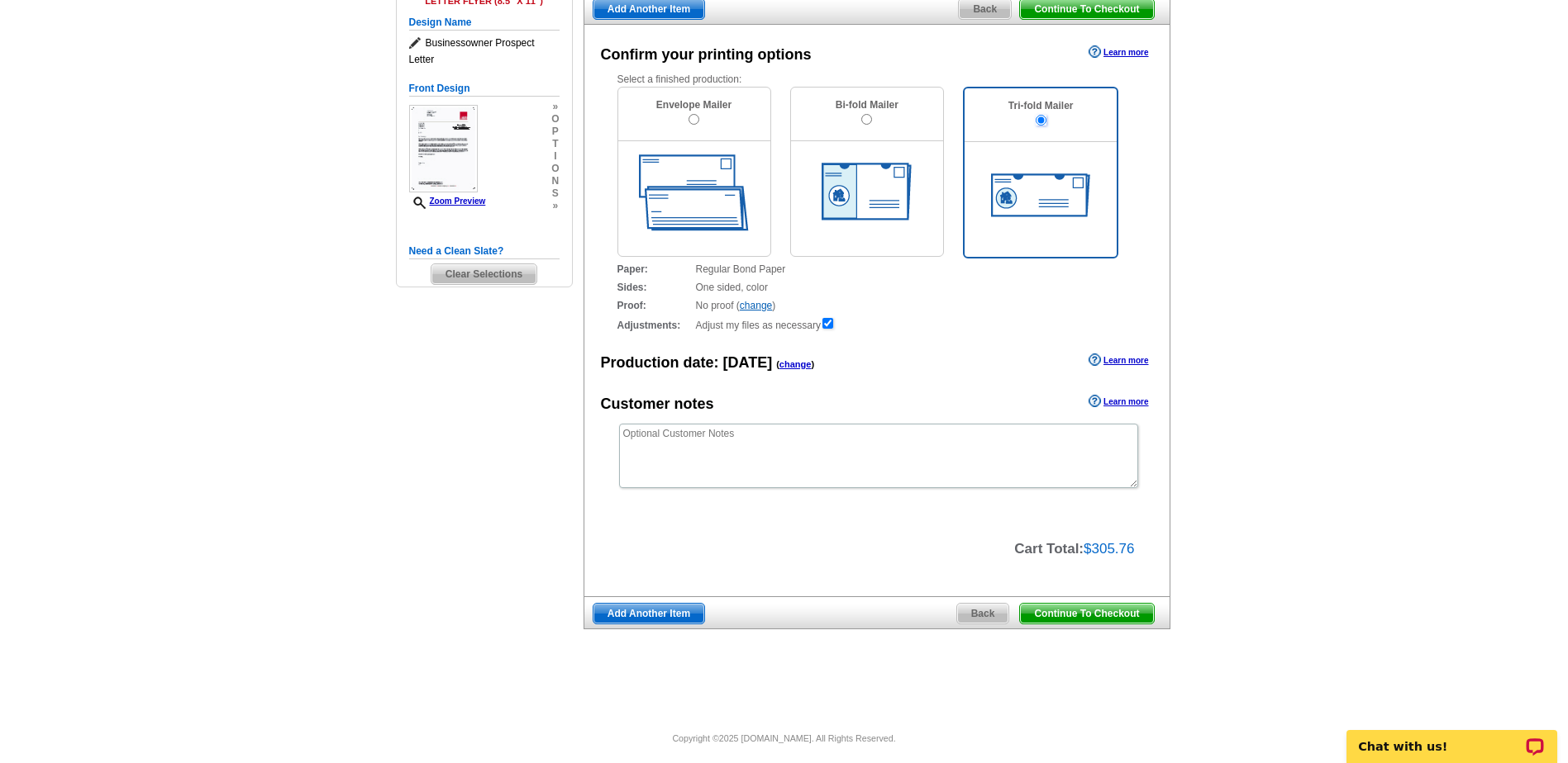
scroll to position [181, 0]
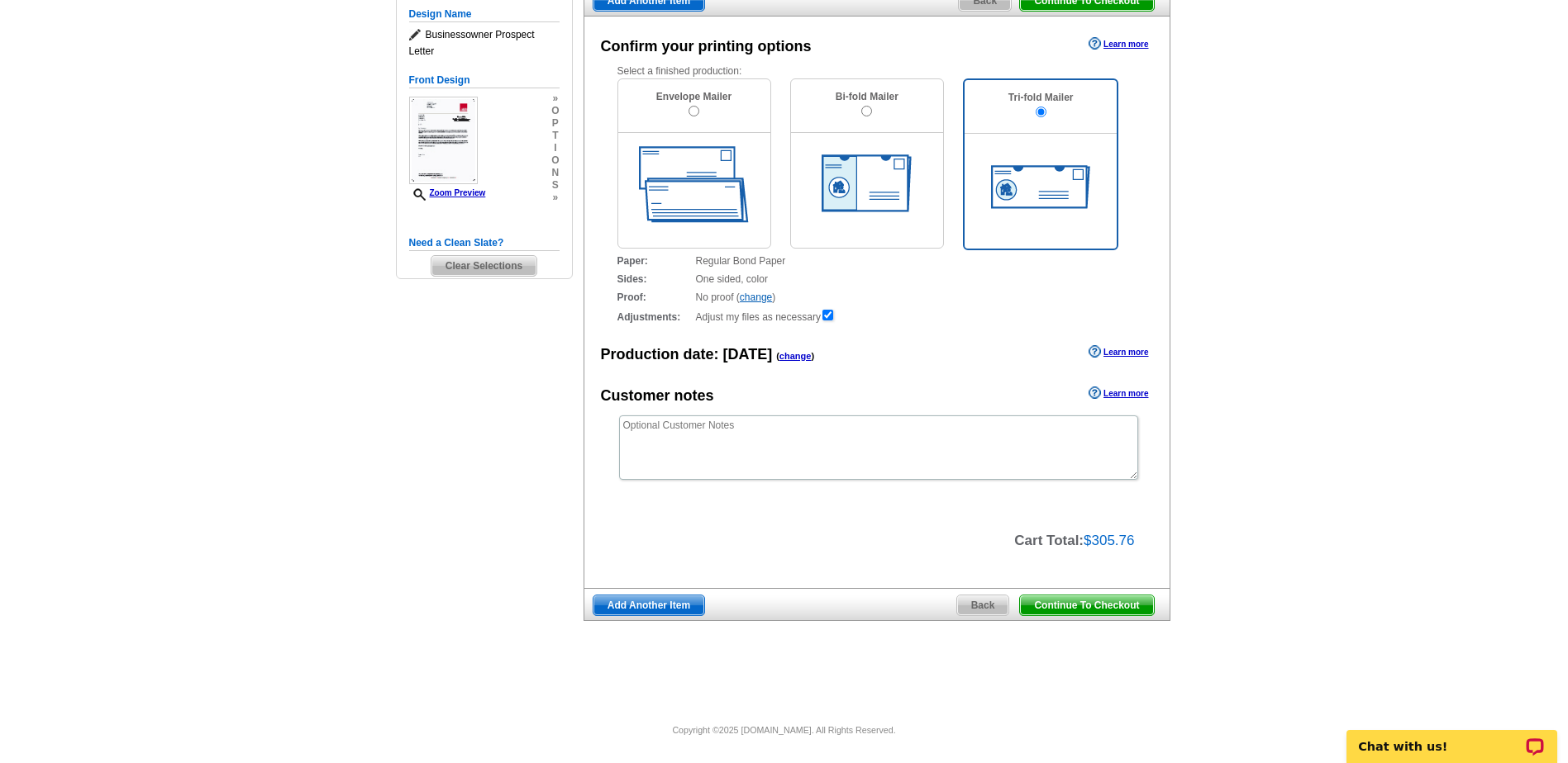
click at [1069, 606] on span "Continue To Checkout" at bounding box center [1086, 606] width 133 height 20
